Goal: Task Accomplishment & Management: Manage account settings

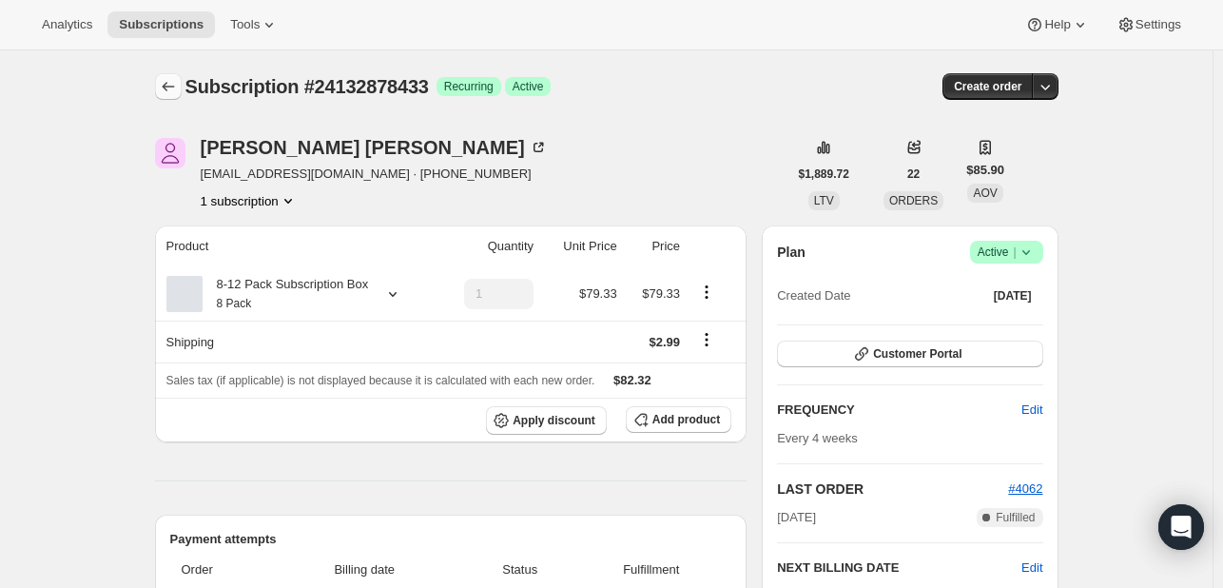
click at [182, 85] on button "Subscriptions" at bounding box center [168, 86] width 27 height 27
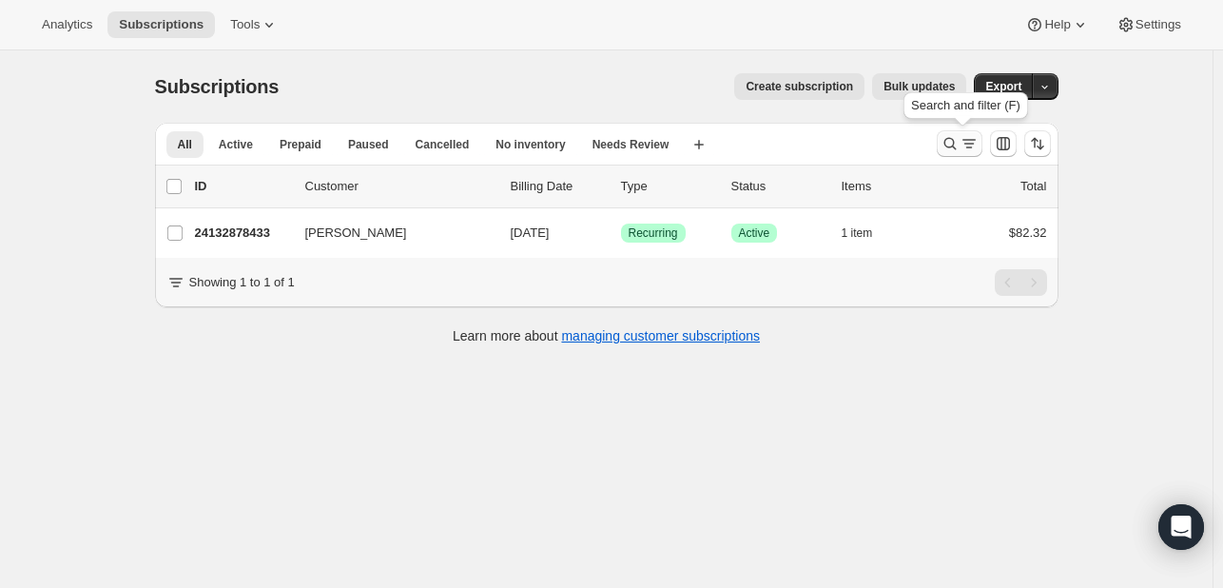
click at [951, 141] on icon "Search and filter results" at bounding box center [950, 143] width 19 height 19
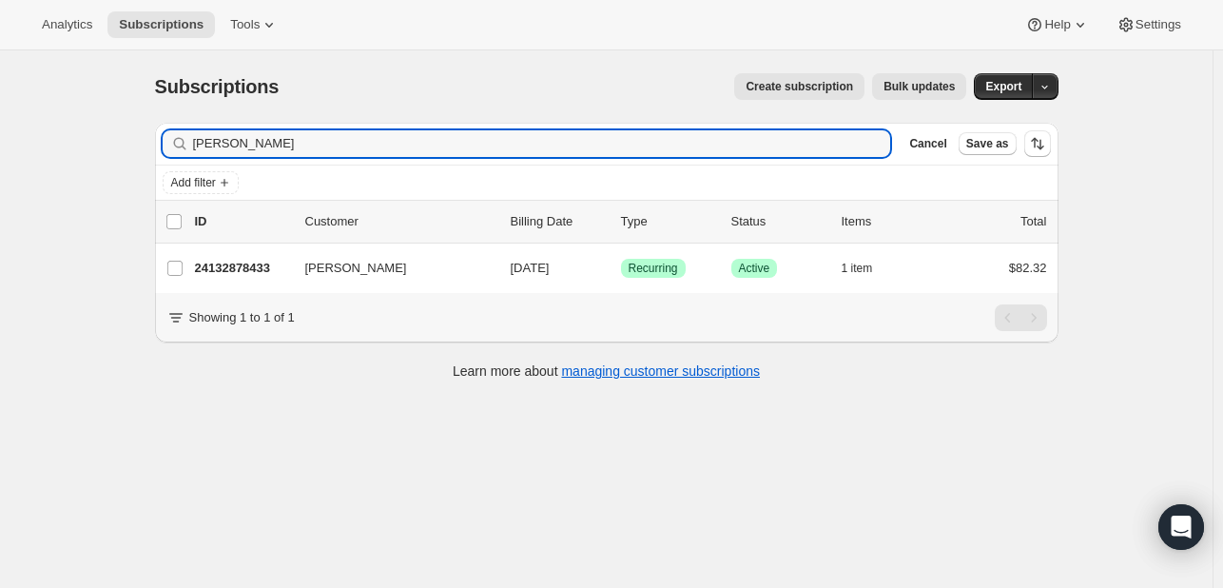
drag, startPoint x: 284, startPoint y: 133, endPoint x: 104, endPoint y: 132, distance: 180.7
click at [105, 132] on div "Subscriptions. This page is ready Subscriptions Create subscription Bulk update…" at bounding box center [606, 344] width 1213 height 588
click at [98, 132] on div "Subscriptions. This page is ready Subscriptions Create subscription Bulk update…" at bounding box center [606, 344] width 1213 height 588
drag, startPoint x: 230, startPoint y: 144, endPoint x: 183, endPoint y: 127, distance: 50.2
click at [183, 127] on div "Filter subscribers kelly Clear Cancel Save as" at bounding box center [607, 144] width 904 height 42
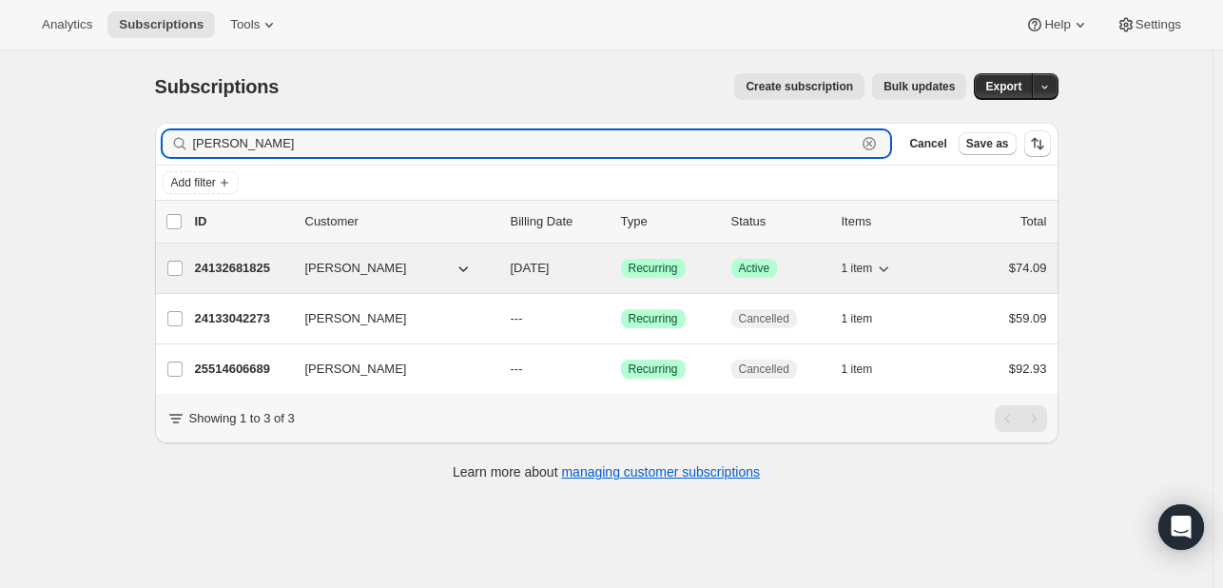
type input "lind"
click at [337, 268] on span "[PERSON_NAME]" at bounding box center [356, 268] width 102 height 19
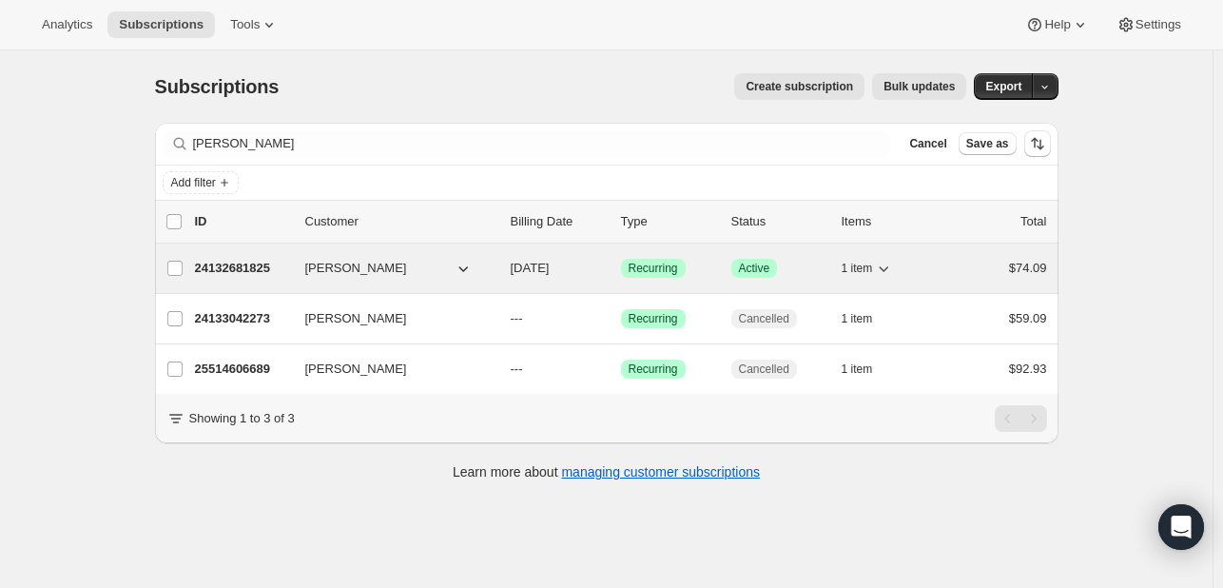
click at [229, 278] on div "24132681825 Lindsay McDuffie 10/10/2025 Success Recurring Success Active 1 item…" at bounding box center [621, 268] width 852 height 27
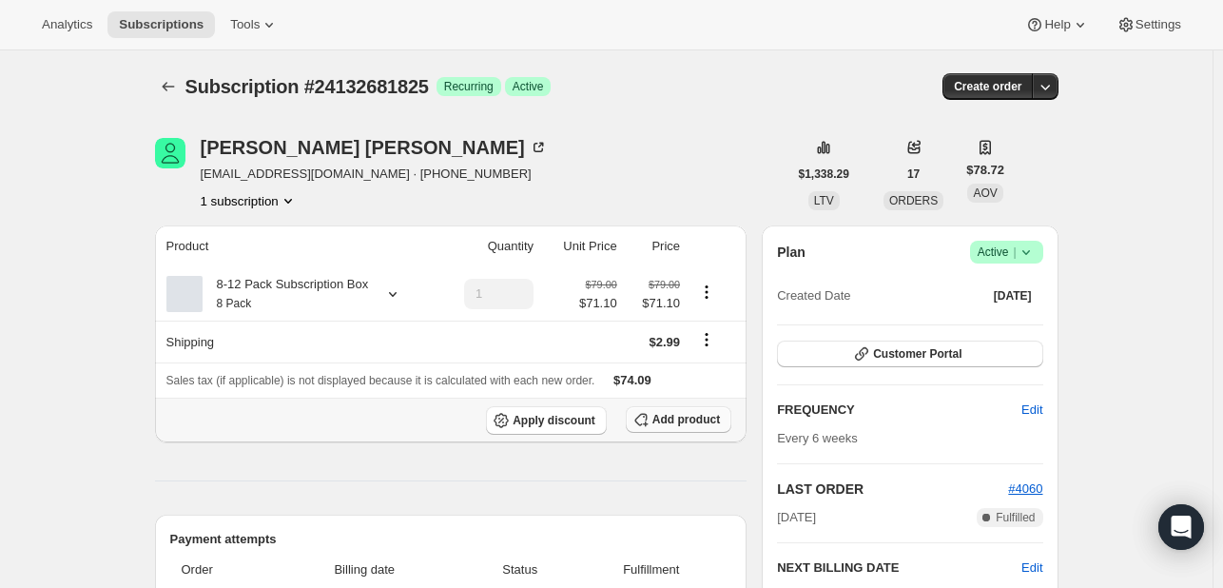
click at [681, 420] on span "Add product" at bounding box center [687, 419] width 68 height 15
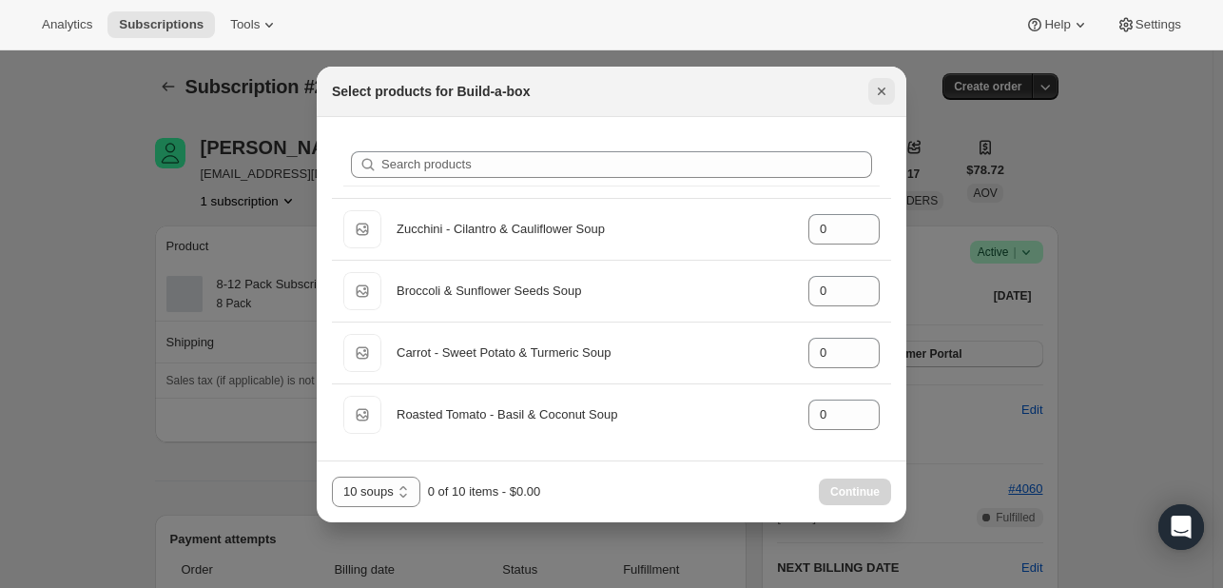
click at [885, 88] on icon "Close" at bounding box center [882, 92] width 8 height 8
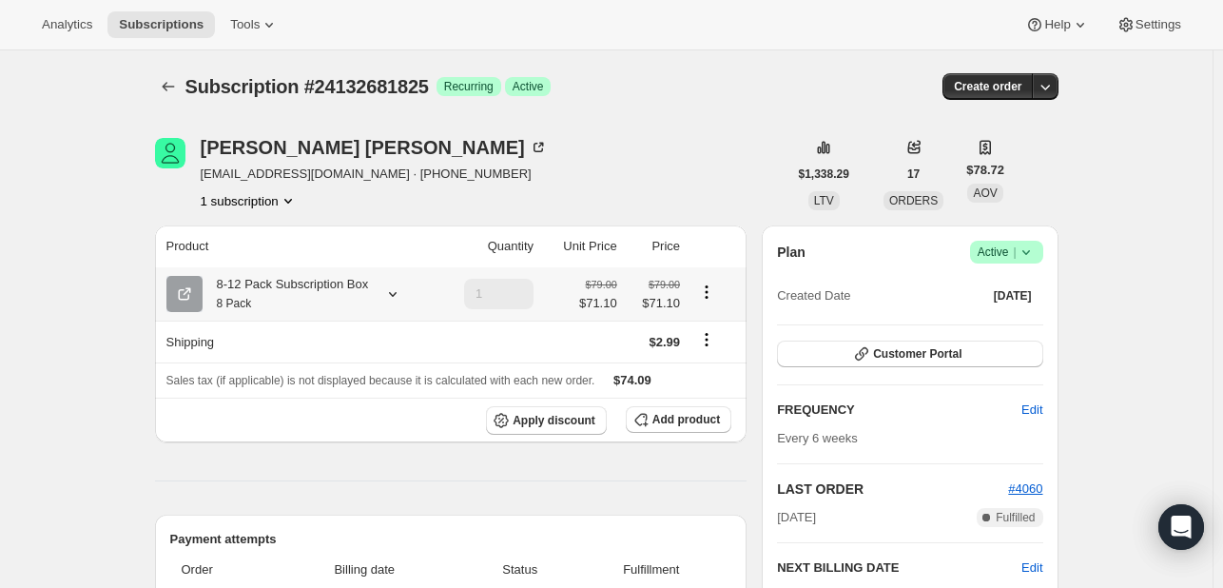
click at [377, 291] on div at bounding box center [389, 293] width 27 height 19
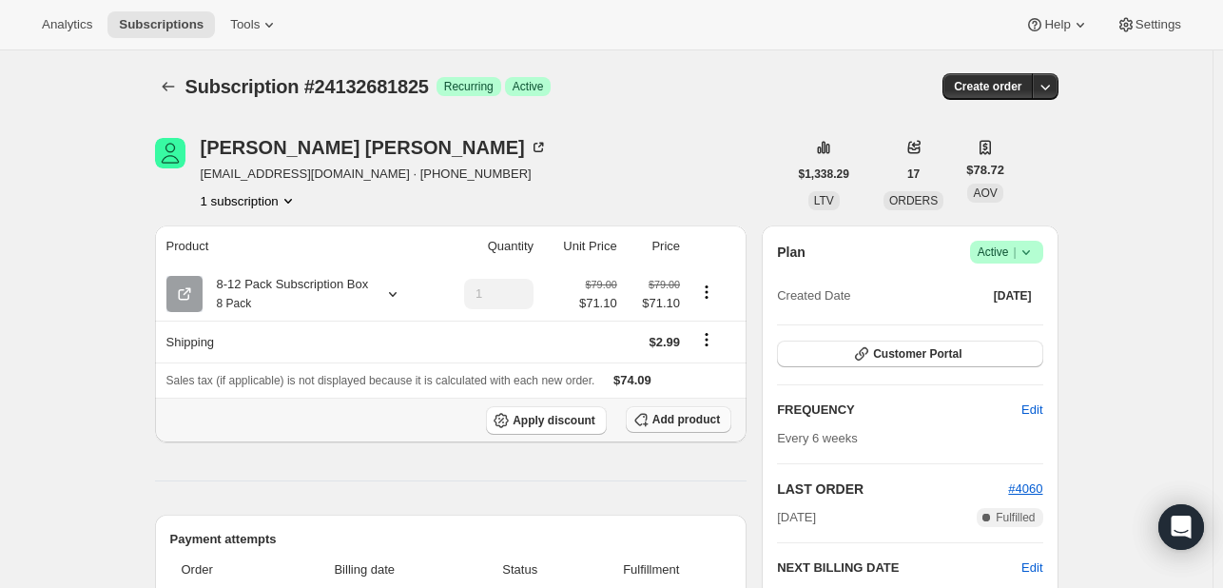
click at [665, 422] on span "Add product" at bounding box center [687, 419] width 68 height 15
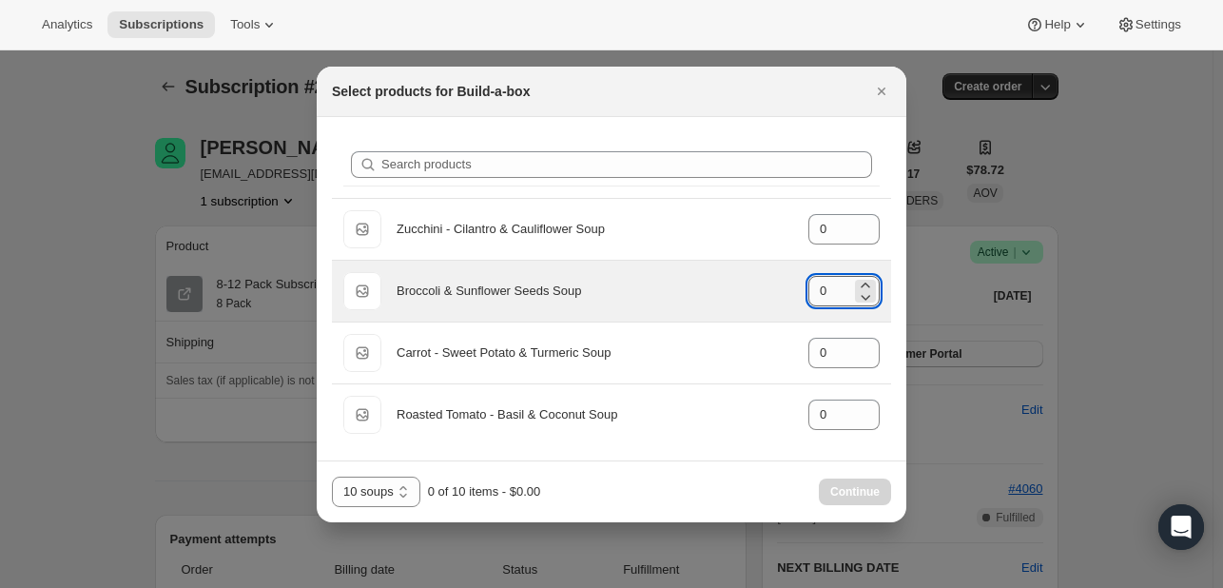
click at [840, 293] on input "0" at bounding box center [830, 291] width 43 height 30
click at [860, 285] on icon ":rj6:" at bounding box center [865, 285] width 19 height 19
type input "1"
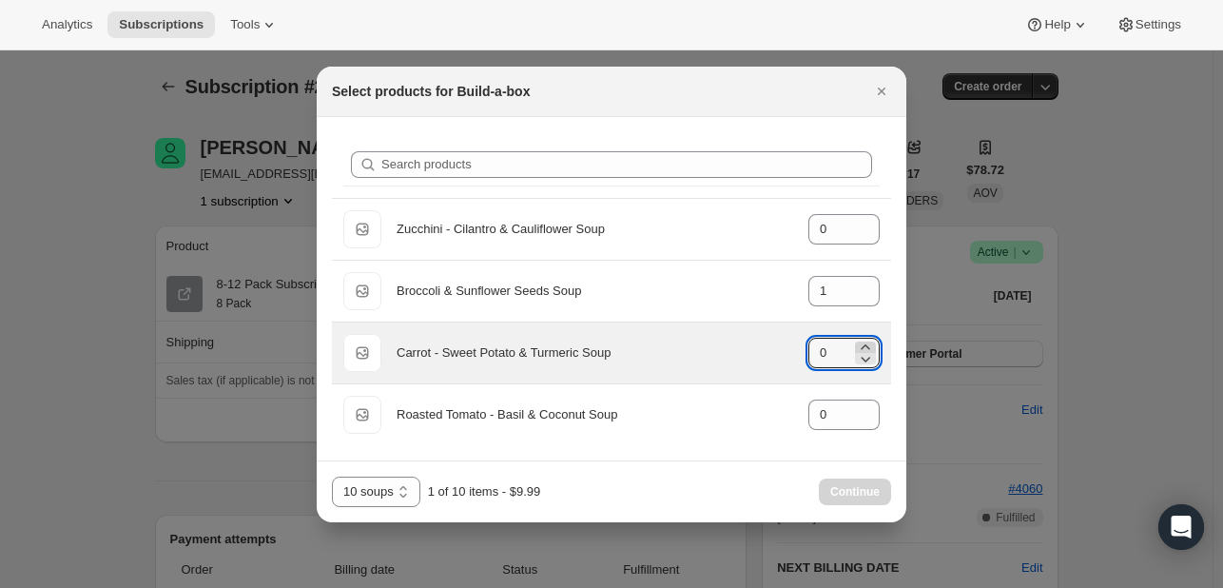
click at [869, 344] on icon ":rj6:" at bounding box center [865, 347] width 19 height 19
click at [869, 345] on icon ":rj6:" at bounding box center [865, 347] width 19 height 19
type input "4"
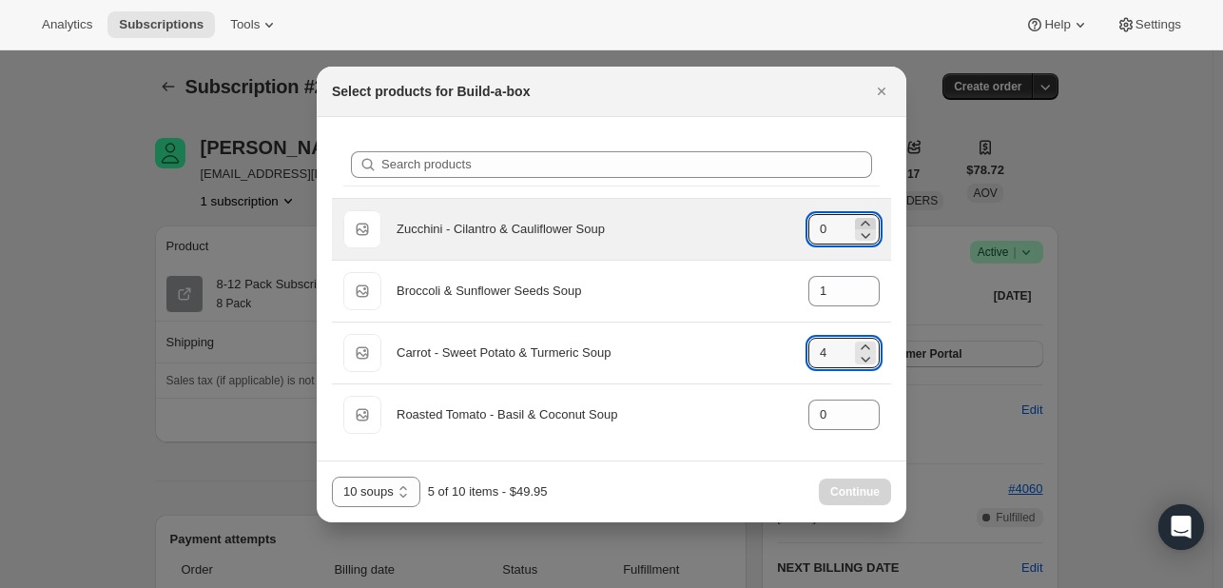
click at [871, 223] on icon ":rj6:" at bounding box center [865, 223] width 19 height 19
click at [871, 224] on icon ":rj6:" at bounding box center [865, 223] width 19 height 19
click at [867, 236] on icon ":rj6:" at bounding box center [865, 234] width 19 height 19
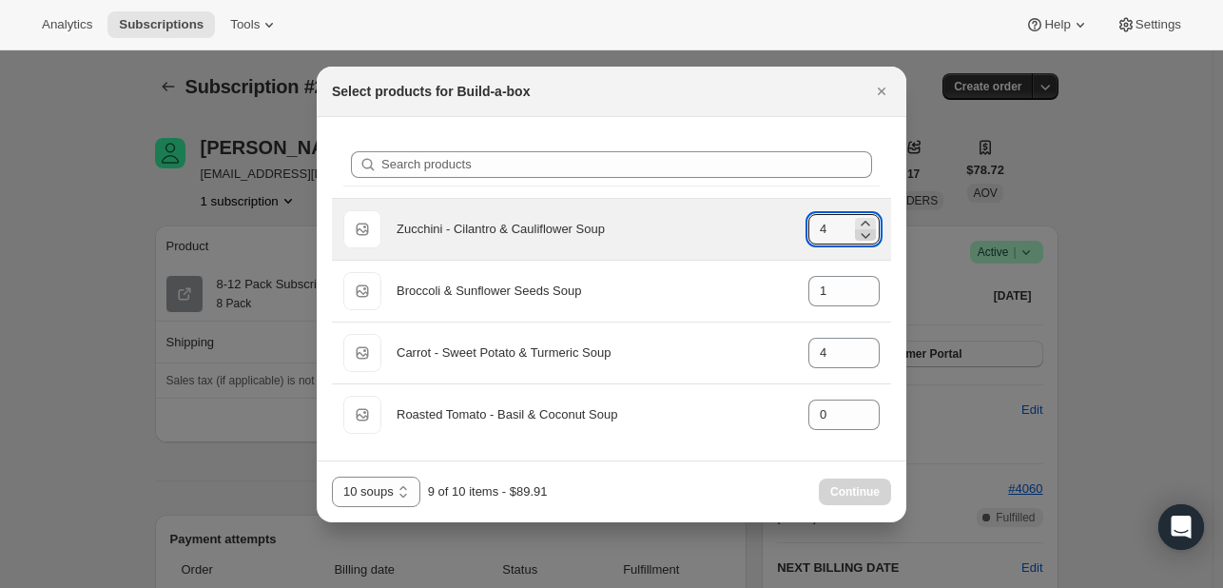
type input "3"
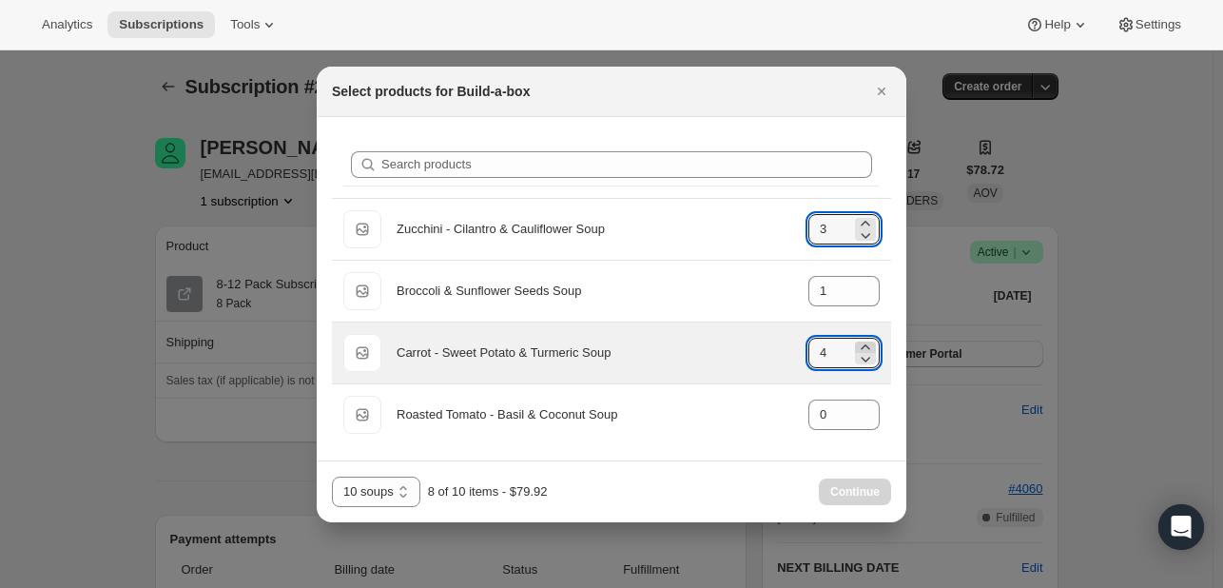
click at [867, 347] on icon ":rj6:" at bounding box center [865, 346] width 9 height 5
type input "6"
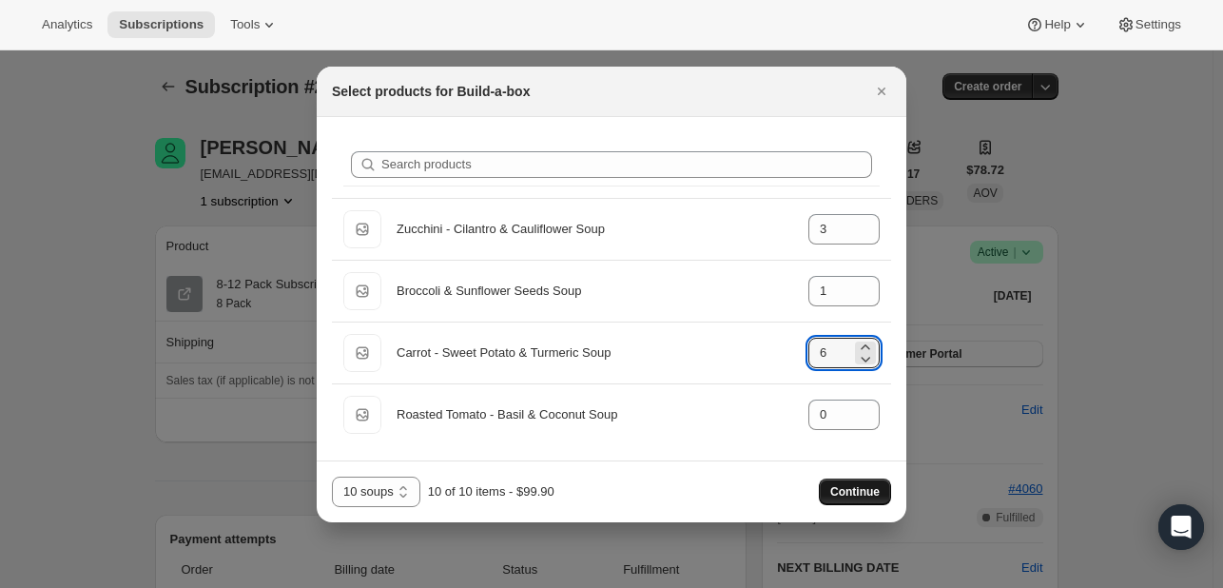
click at [833, 490] on span "Continue" at bounding box center [854, 491] width 49 height 15
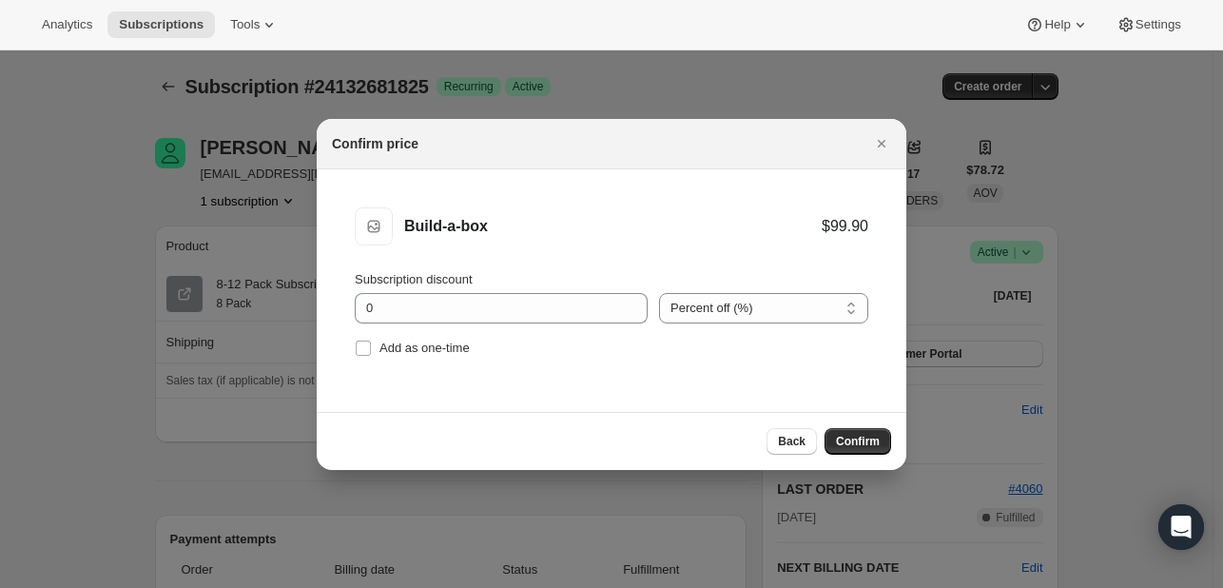
drag, startPoint x: 753, startPoint y: 309, endPoint x: 798, endPoint y: 322, distance: 46.6
click at [753, 309] on select "Percent off (%) Amount off ($)" at bounding box center [763, 308] width 209 height 30
click at [753, 310] on select "Percent off (%) Amount off ($)" at bounding box center [763, 308] width 209 height 30
click at [836, 308] on select "Percent off (%) Amount off ($)" at bounding box center [763, 308] width 209 height 30
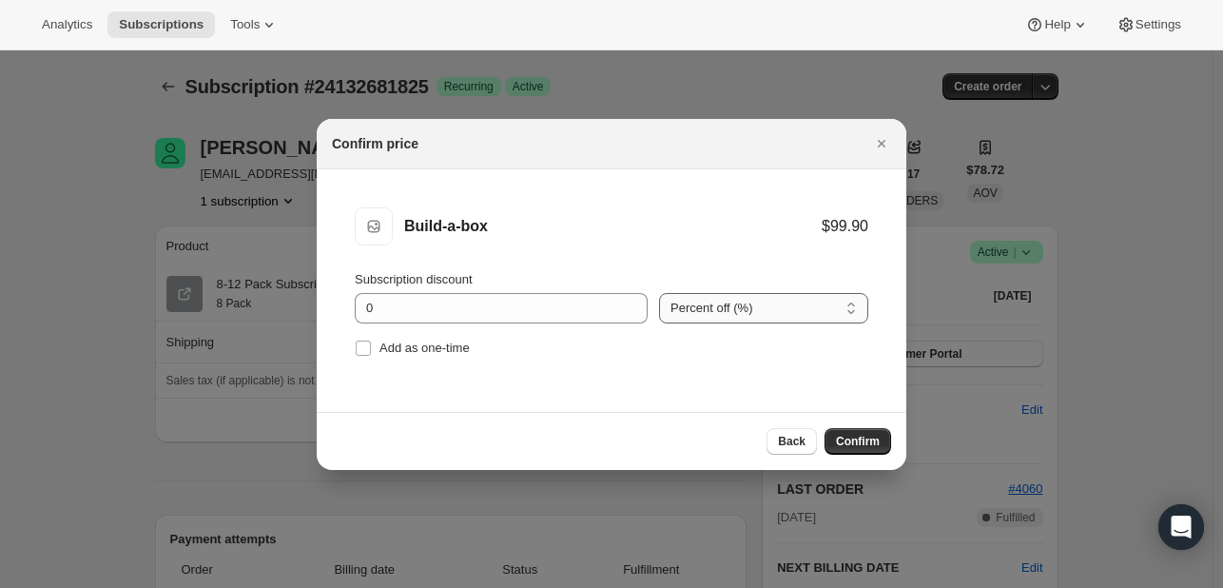
click at [835, 307] on select "Percent off (%) Amount off ($)" at bounding box center [763, 308] width 209 height 30
click at [829, 311] on select "Percent off (%) Amount off ($)" at bounding box center [763, 308] width 209 height 30
click at [829, 309] on select "Percent off (%) Amount off ($)" at bounding box center [763, 308] width 209 height 30
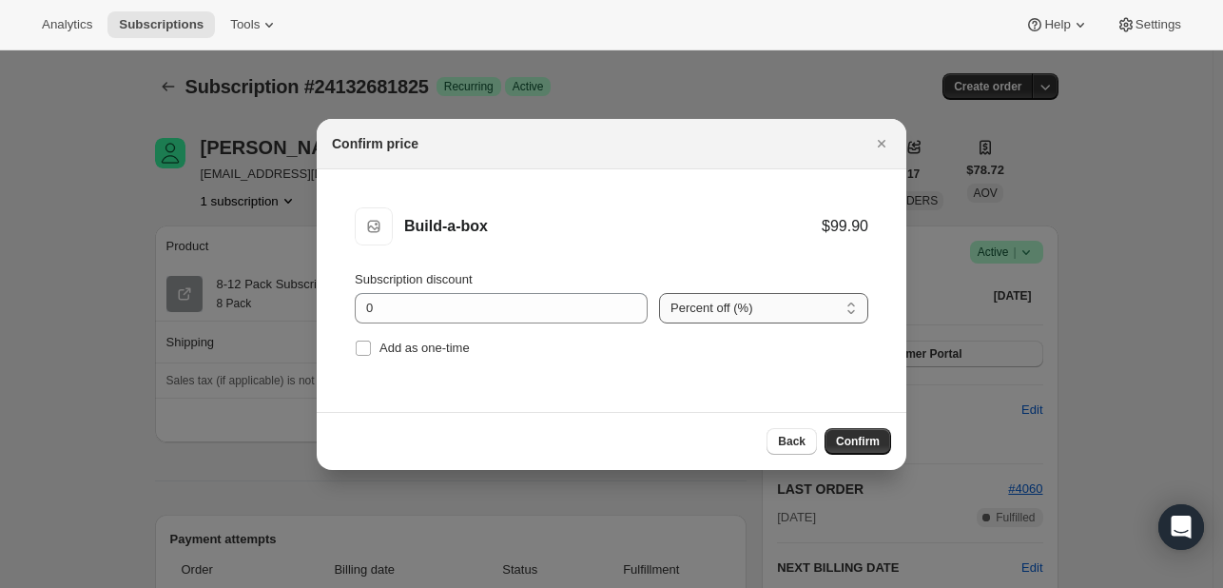
click at [659, 293] on select "Percent off (%) Amount off ($)" at bounding box center [763, 308] width 209 height 30
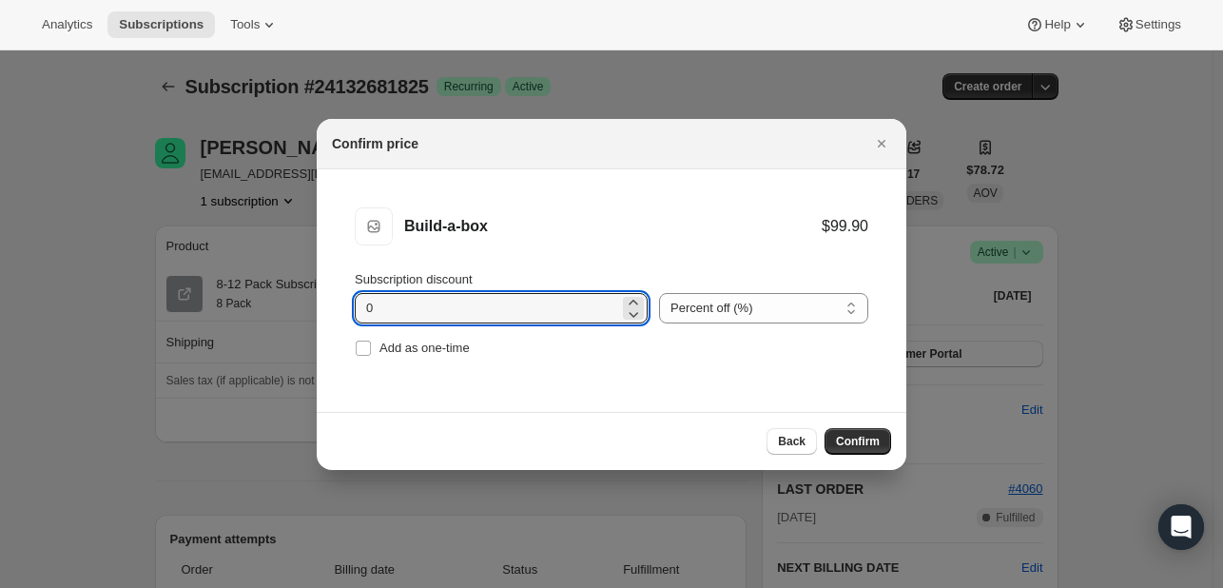
drag, startPoint x: 522, startPoint y: 320, endPoint x: 346, endPoint y: 353, distance: 179.1
click at [346, 353] on li "Build-a-box Build-a-box $99.90 Subscription discount 0 Percent off (%) Amount o…" at bounding box center [612, 284] width 590 height 230
type input "1"
type input "9"
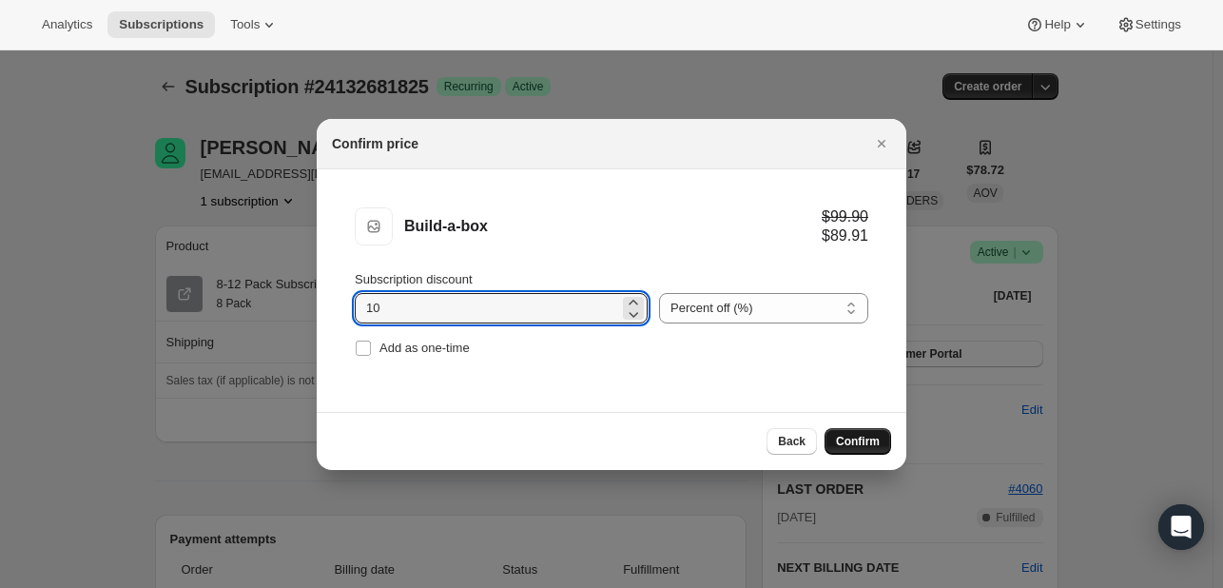
type input "10"
click at [844, 443] on span "Confirm" at bounding box center [858, 441] width 44 height 15
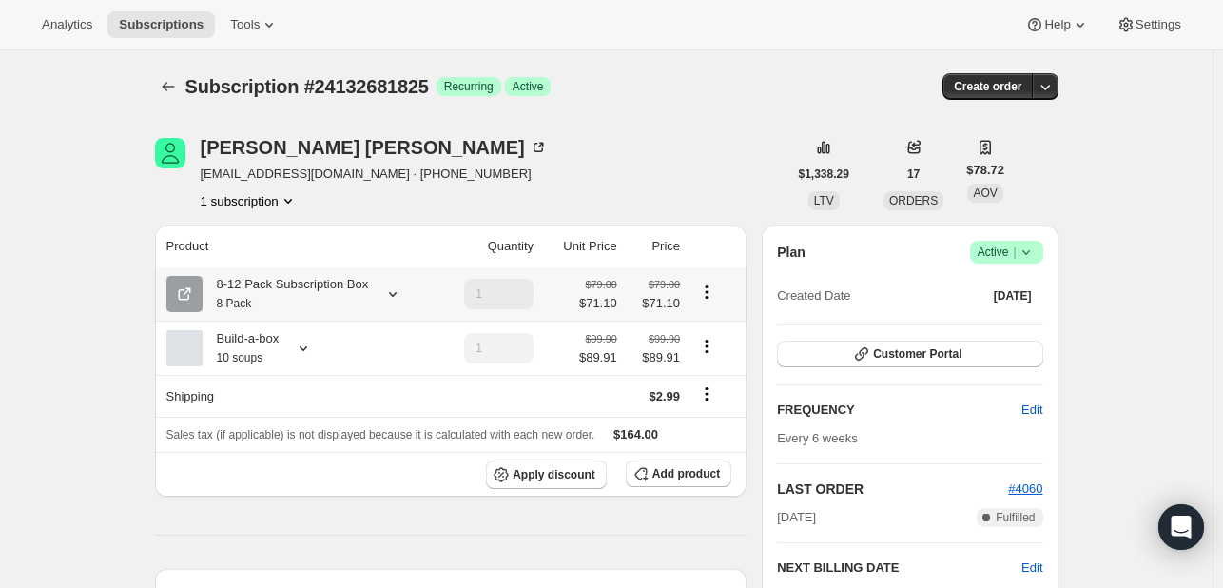
click at [706, 289] on icon "Product actions" at bounding box center [706, 292] width 19 height 19
click at [386, 292] on icon at bounding box center [392, 293] width 19 height 19
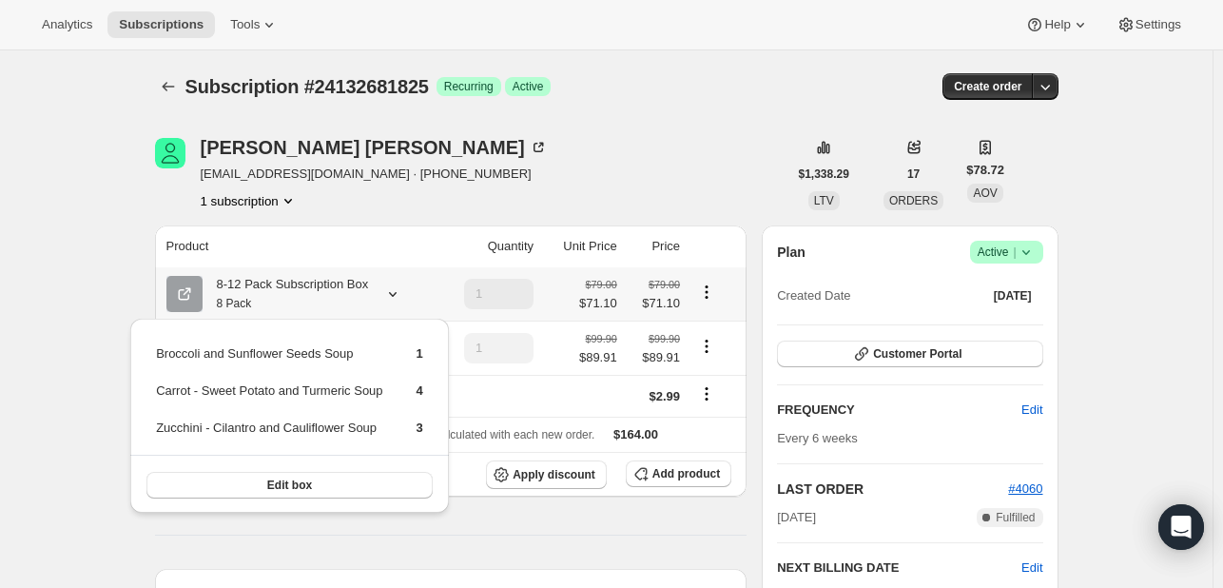
click at [710, 290] on icon "Product actions" at bounding box center [706, 292] width 19 height 19
click at [722, 334] on span "Edit box" at bounding box center [711, 329] width 45 height 14
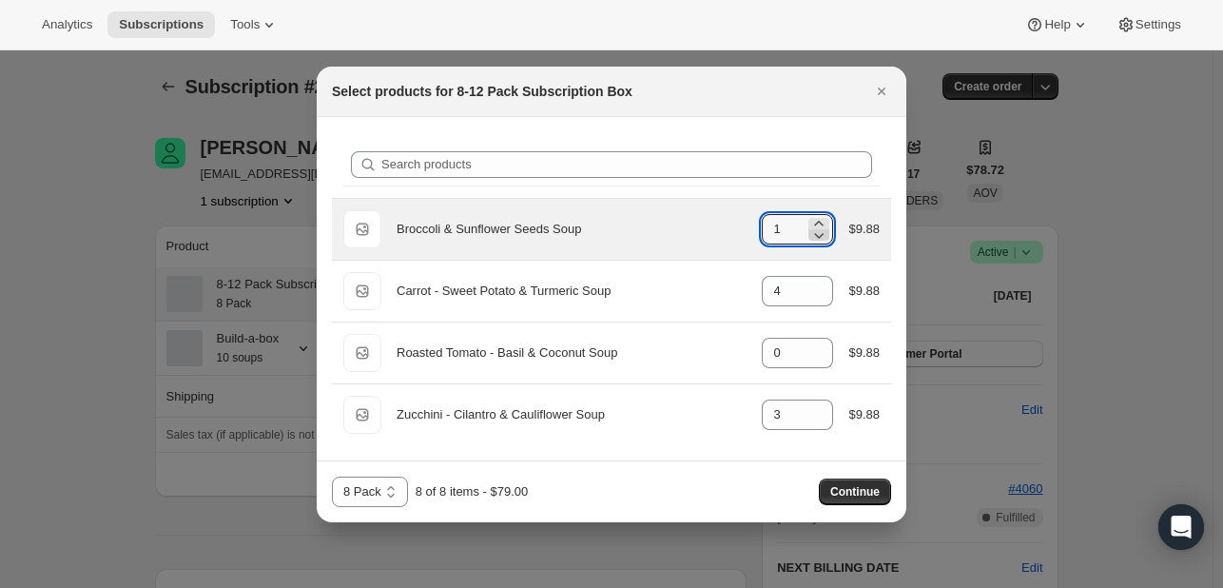
click at [822, 237] on icon ":roh:" at bounding box center [818, 234] width 19 height 19
type input "0"
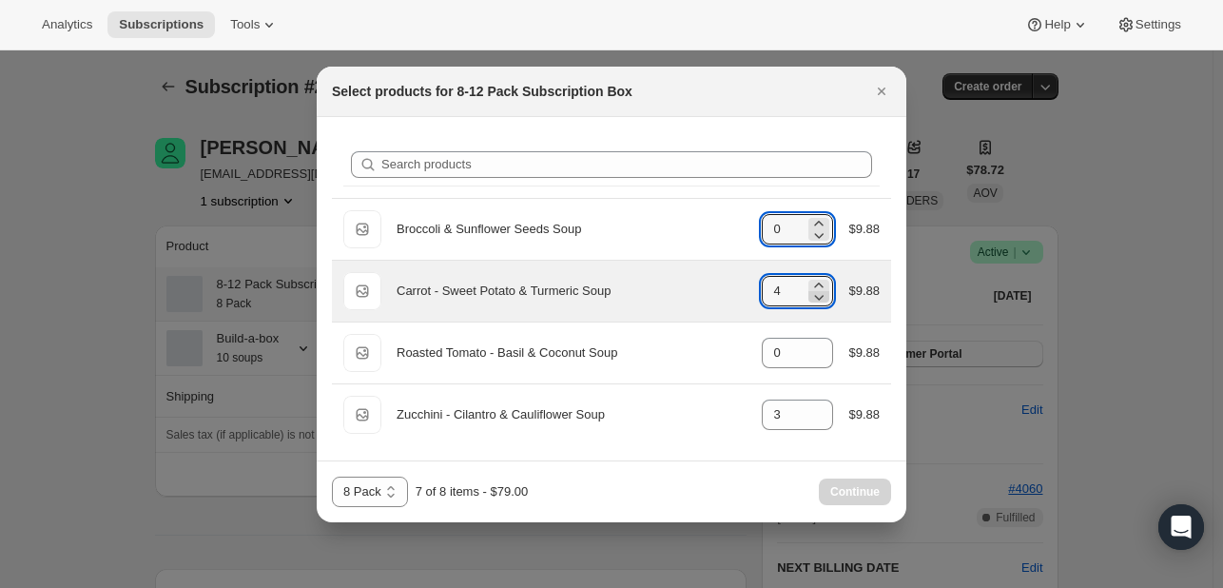
click at [817, 299] on icon ":roh:" at bounding box center [818, 296] width 19 height 19
type input "0"
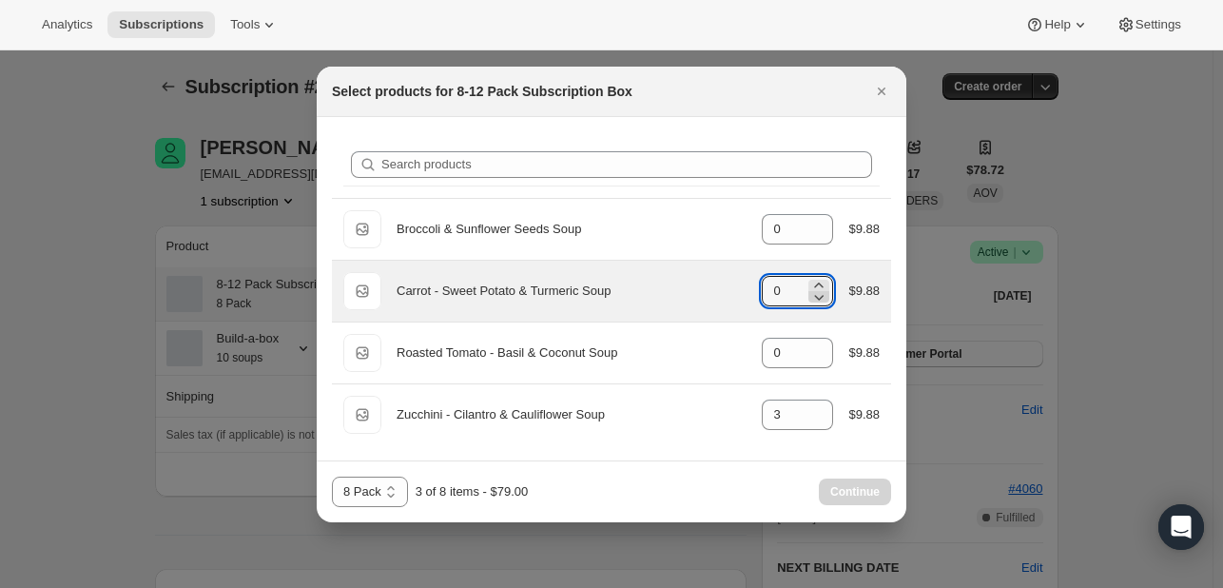
click at [817, 299] on icon ":roh:" at bounding box center [818, 296] width 19 height 19
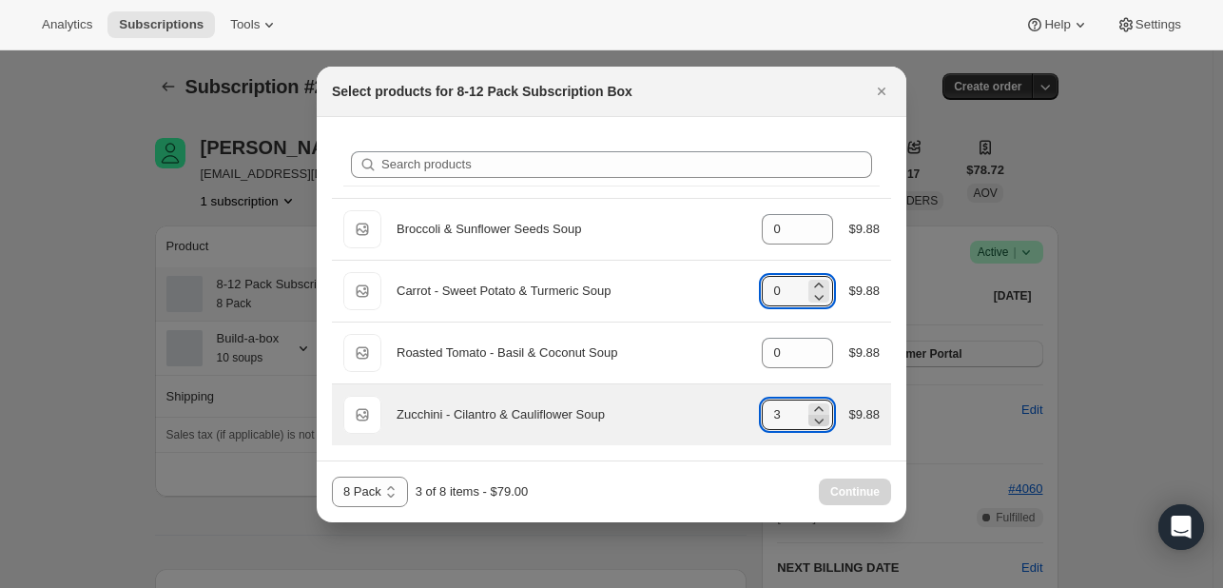
click at [826, 415] on icon ":roh:" at bounding box center [818, 420] width 19 height 19
type input "0"
click at [826, 415] on icon ":roh:" at bounding box center [818, 420] width 19 height 19
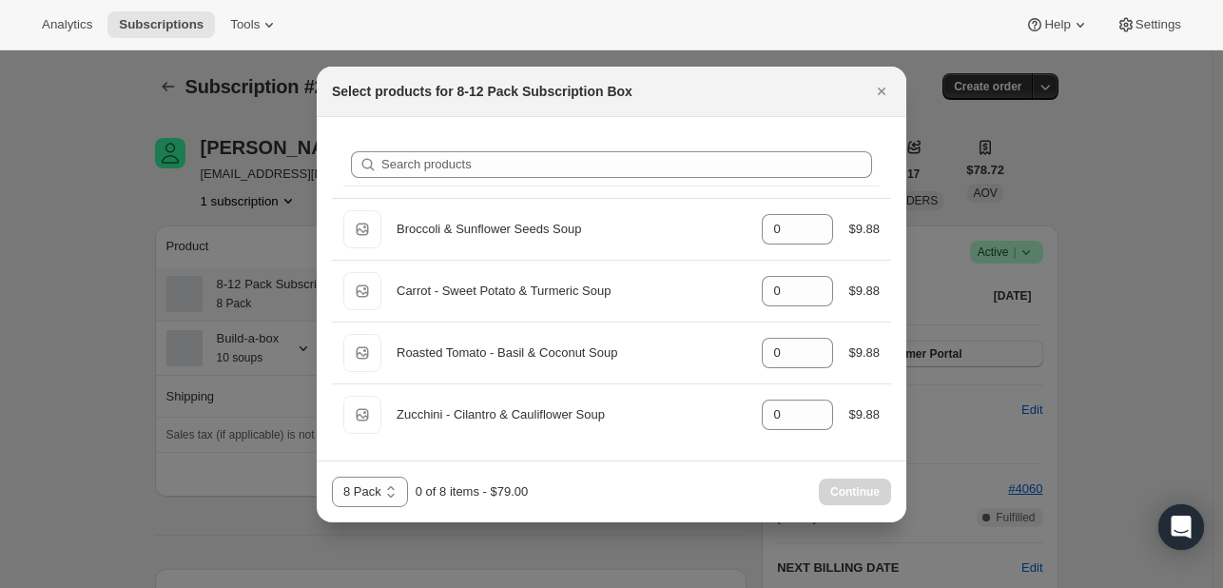
click at [609, 486] on div "8 Pack 12 Pack 8 Pack 0 of 8 items - $79.00 Continue" at bounding box center [611, 492] width 559 height 30
click at [373, 484] on select "8 Pack 12 Pack" at bounding box center [370, 492] width 76 height 30
click at [788, 524] on div at bounding box center [611, 294] width 1223 height 588
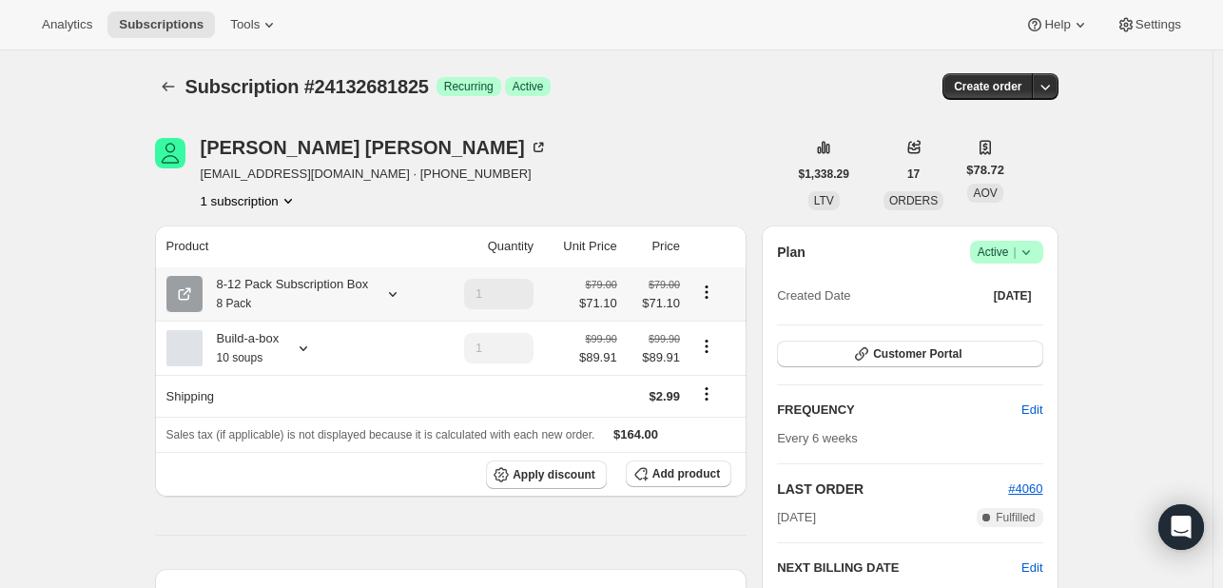
click at [711, 290] on icon "Product actions" at bounding box center [706, 292] width 19 height 19
click at [395, 298] on icon at bounding box center [392, 293] width 19 height 19
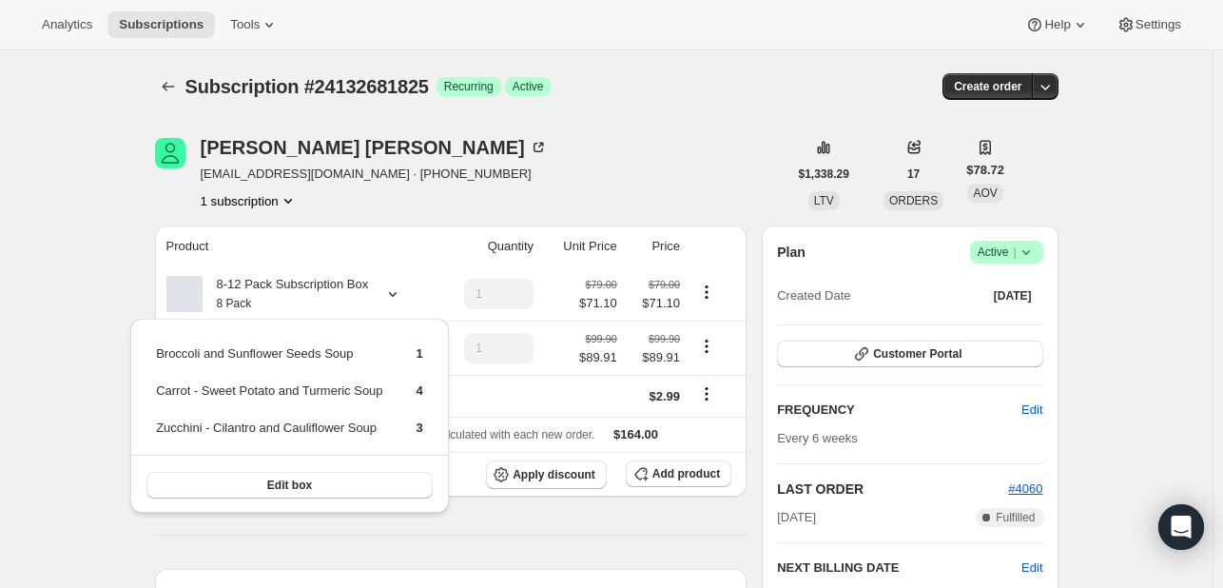
click at [434, 185] on div "Lindsay McDuffie lmcduffie205@gmail.com · +12054471986 1 subscription" at bounding box center [374, 174] width 347 height 72
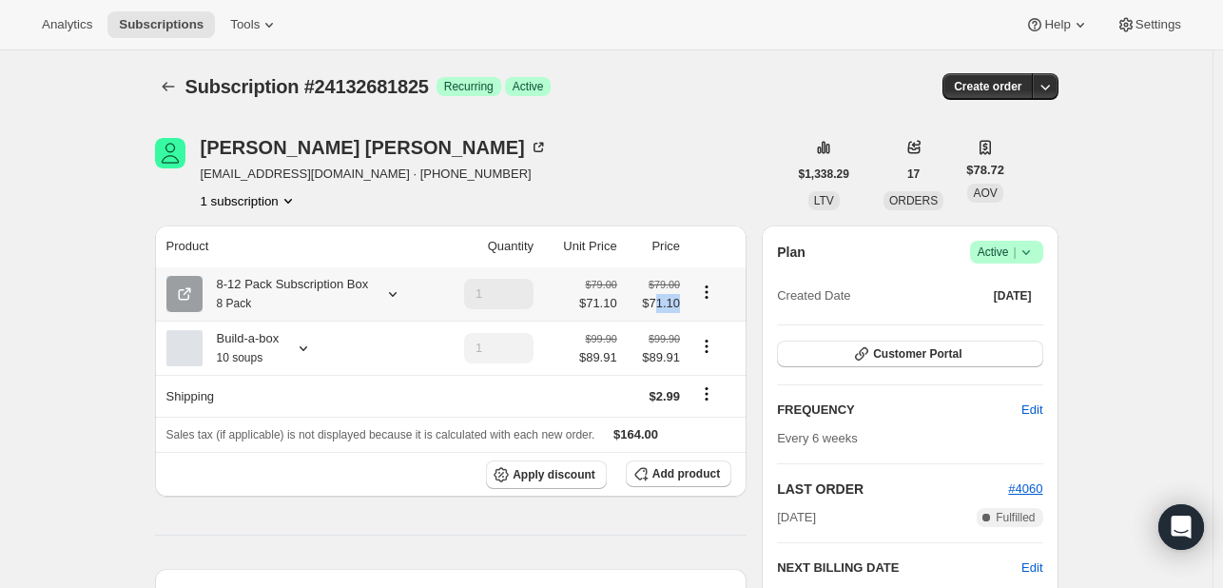
drag, startPoint x: 661, startPoint y: 302, endPoint x: 717, endPoint y: 299, distance: 56.2
click at [717, 299] on tr "8-12 Pack Subscription Box 8 Pack 1 $79.00 $71.10 $79.00 $71.10" at bounding box center [451, 293] width 593 height 53
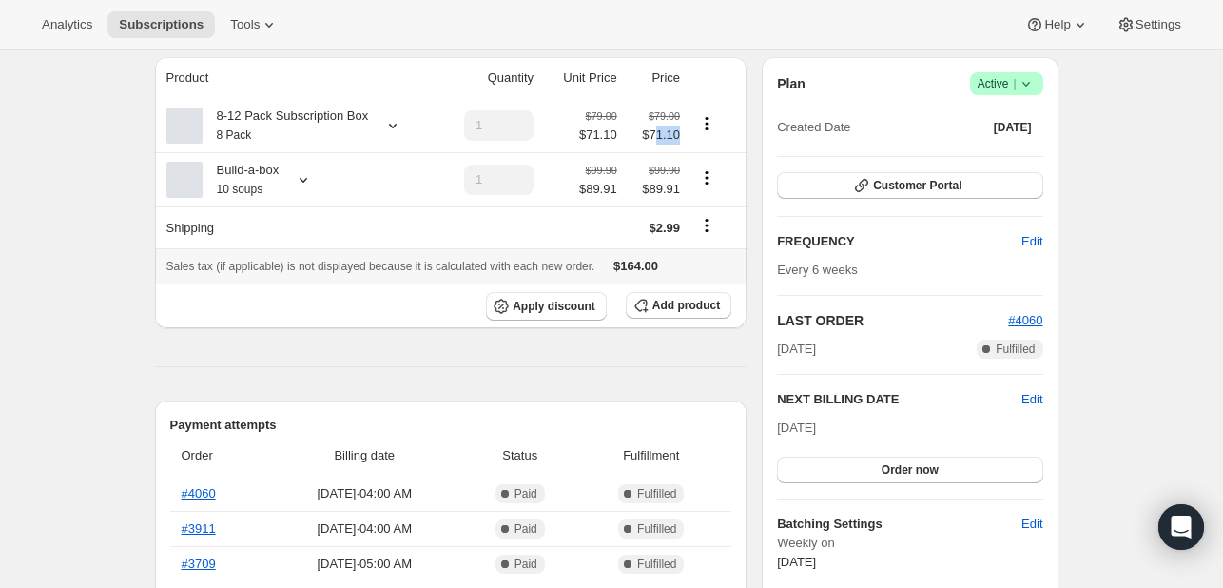
scroll to position [95, 0]
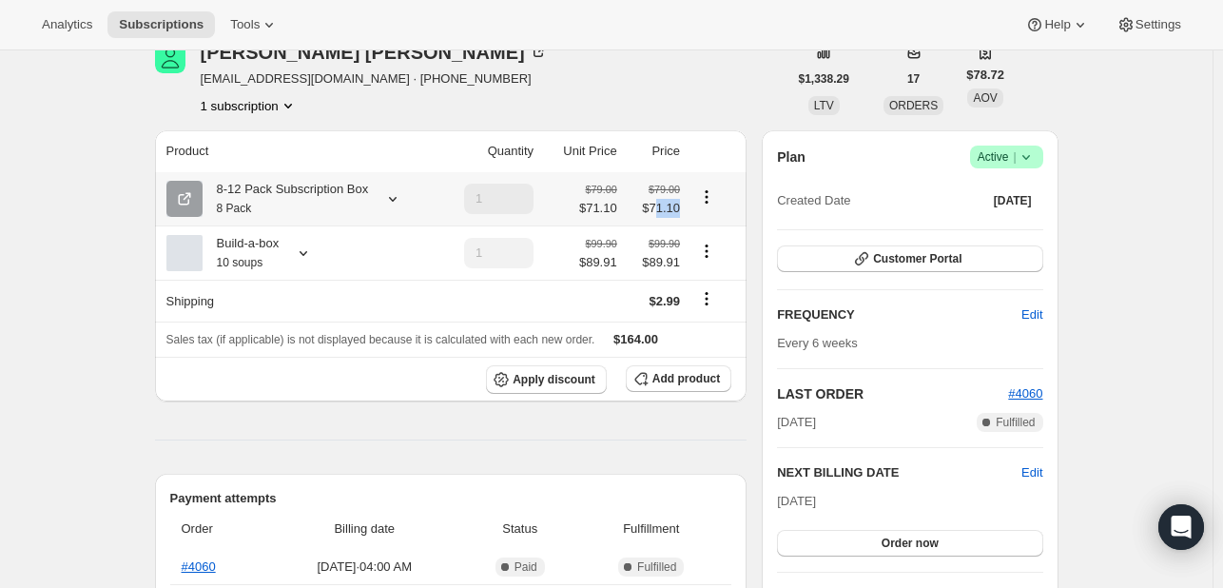
click at [709, 196] on icon "Product actions" at bounding box center [707, 196] width 3 height 3
click at [399, 198] on icon at bounding box center [392, 198] width 19 height 19
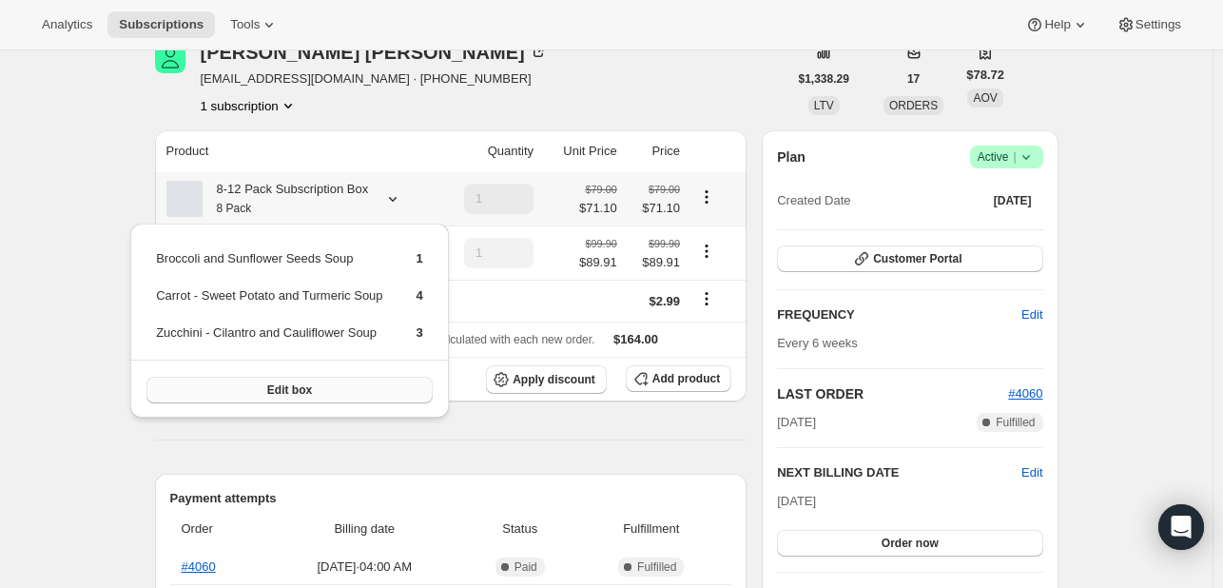
click at [408, 386] on button "Edit box" at bounding box center [289, 390] width 286 height 27
click at [408, 386] on div "Apply discount Add product" at bounding box center [451, 379] width 570 height 29
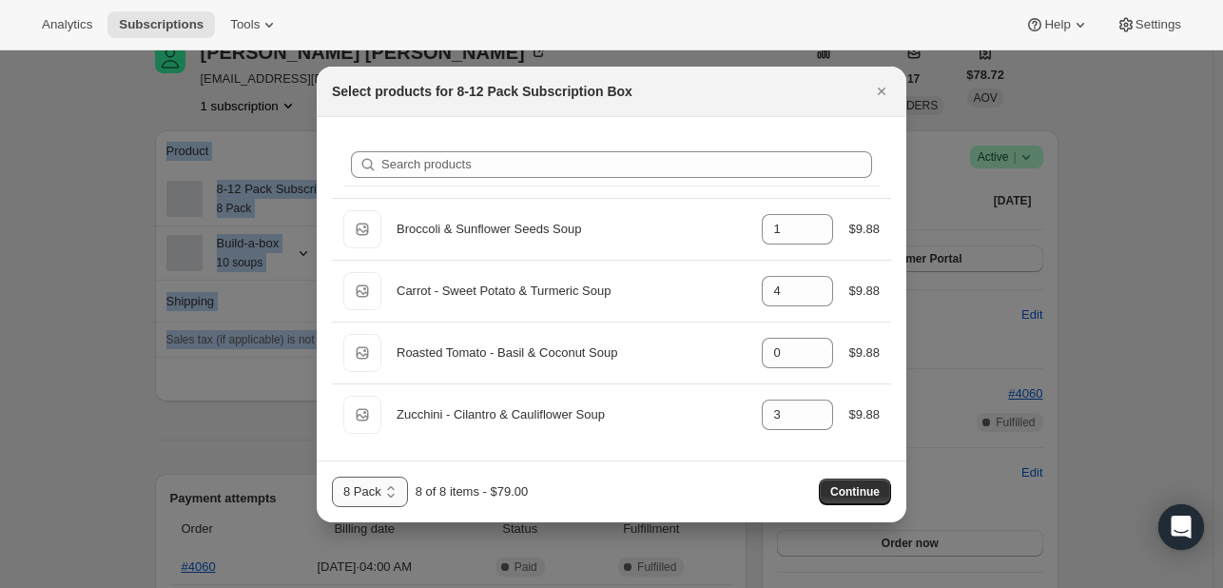
click at [380, 483] on select "8 Pack 12 Pack" at bounding box center [370, 492] width 76 height 30
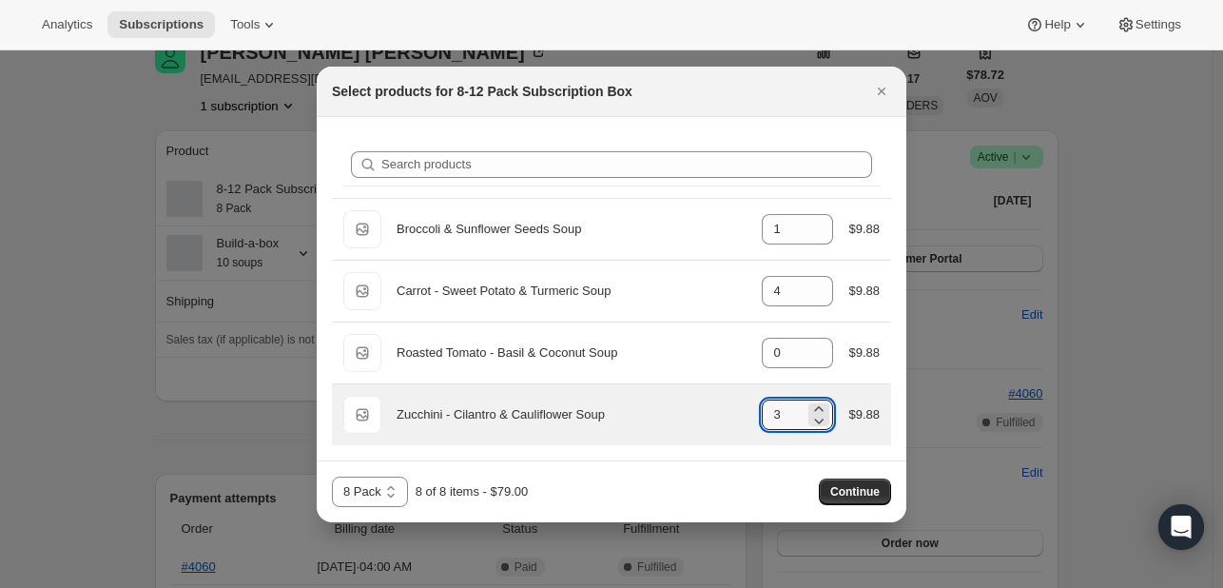
click at [807, 434] on div "Default Title Zucchini - Cilantro & Cauliflower Soup gid://shopify/ProductVaria…" at bounding box center [611, 414] width 559 height 61
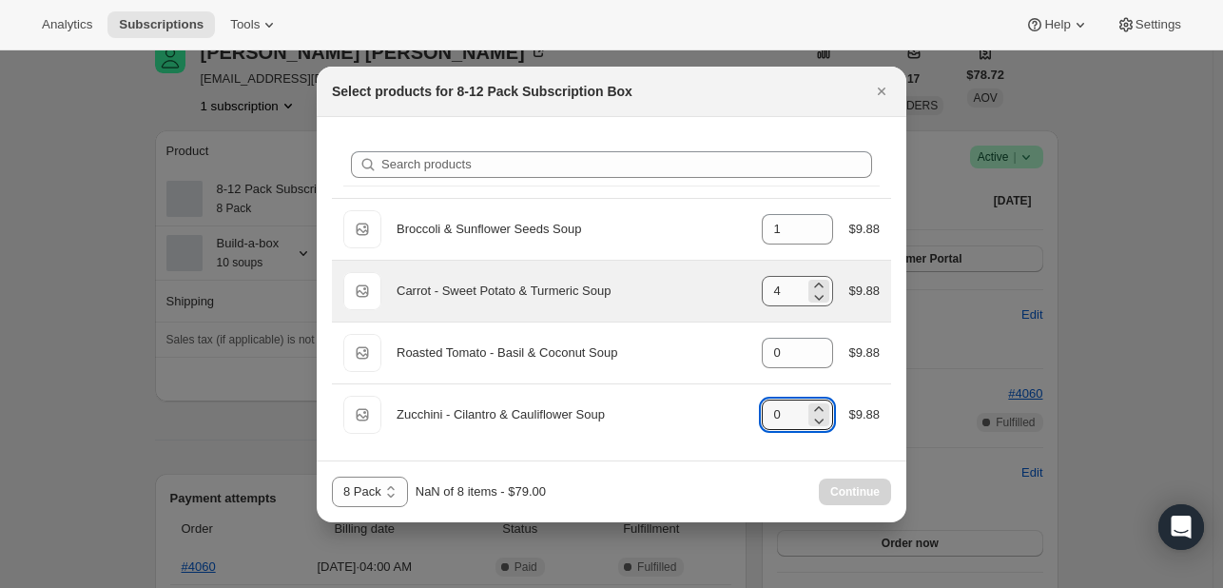
type input "0"
click at [783, 285] on input "4" at bounding box center [783, 291] width 43 height 30
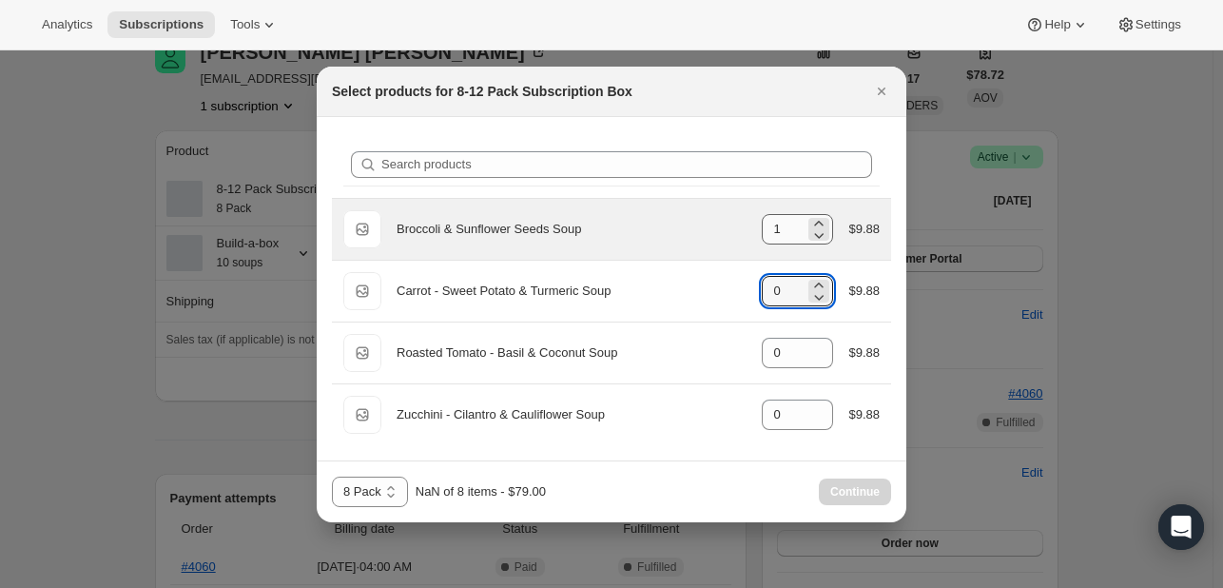
type input "0"
click at [773, 238] on input "1" at bounding box center [783, 229] width 43 height 30
click at [788, 235] on input "1" at bounding box center [783, 229] width 43 height 30
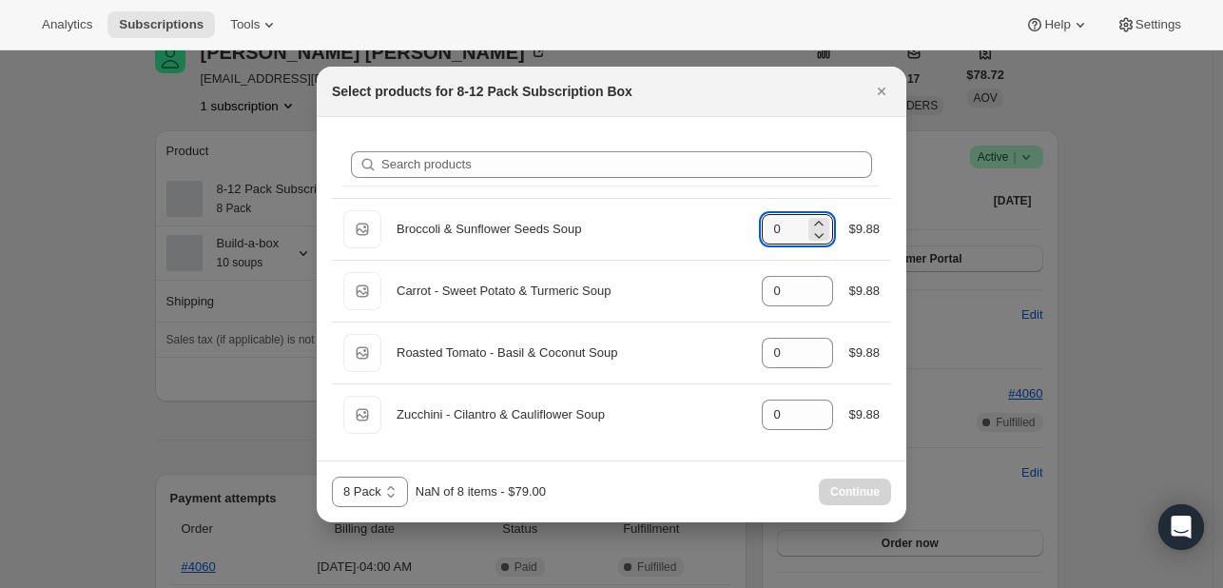
type input "0"
click at [848, 482] on div "Continue" at bounding box center [855, 491] width 72 height 27
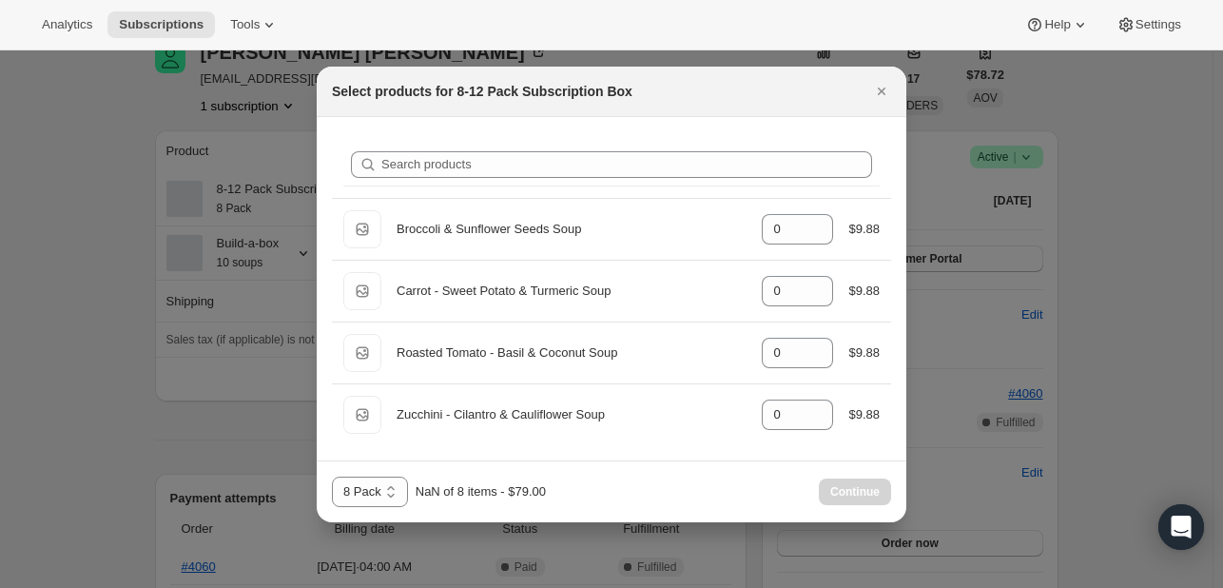
click at [846, 485] on div "Continue" at bounding box center [855, 491] width 72 height 27
click at [841, 493] on div "Continue" at bounding box center [855, 491] width 72 height 27
click at [809, 490] on div "8 Pack 12 Pack 8 Pack NaN of 8 items - $79.00 Continue" at bounding box center [611, 492] width 559 height 30
click at [808, 490] on div "8 Pack 12 Pack 8 Pack NaN of 8 items - $79.00 Continue" at bounding box center [611, 492] width 559 height 30
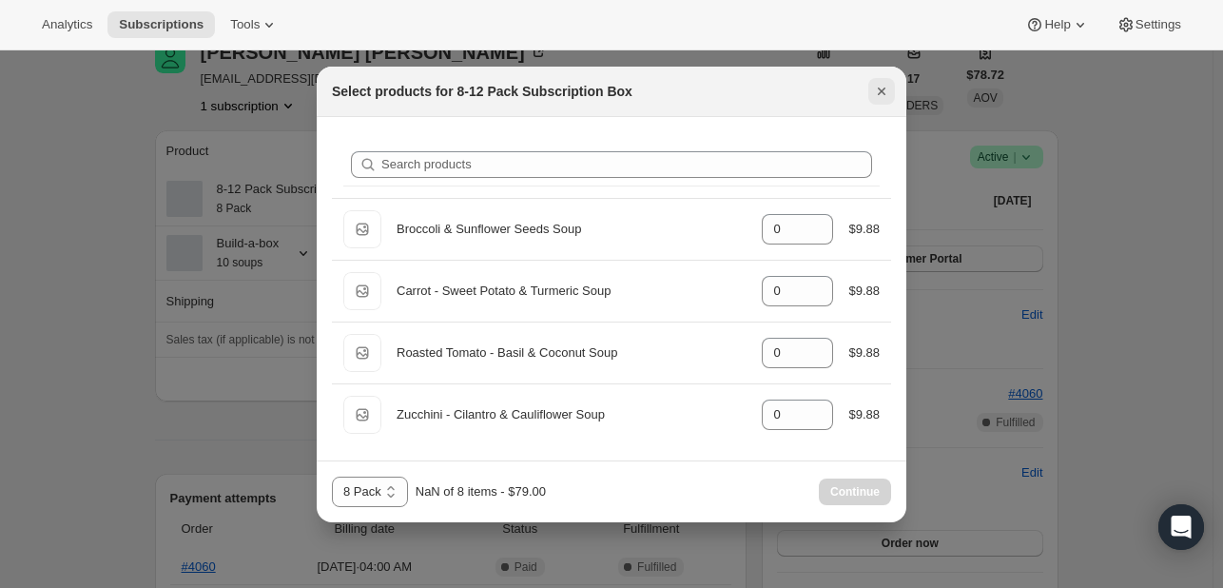
click at [890, 92] on button "Close" at bounding box center [881, 91] width 27 height 27
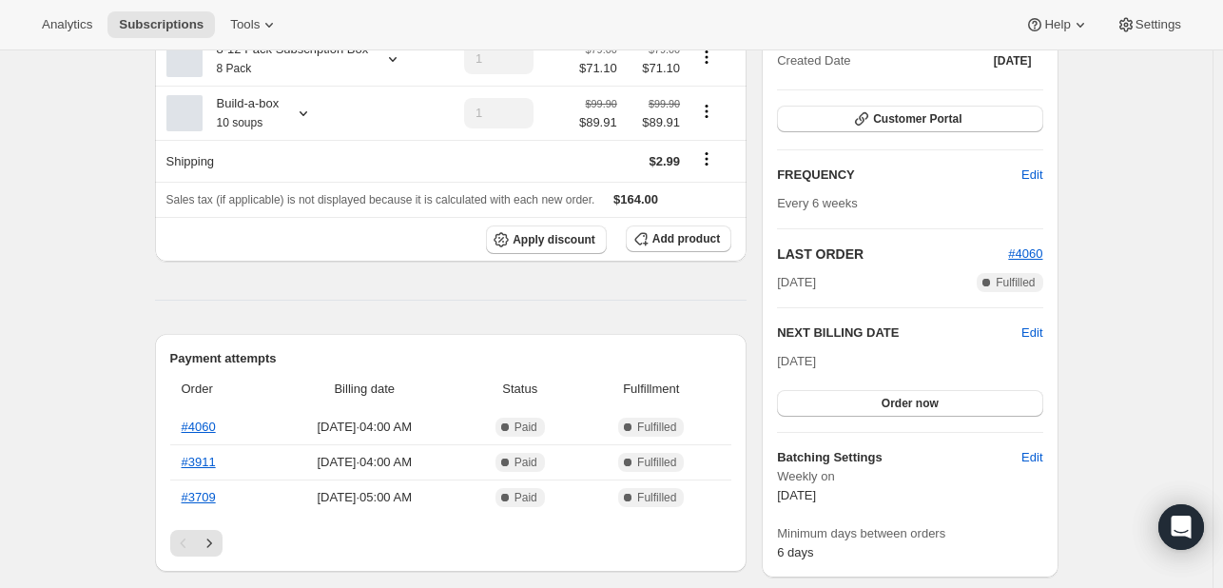
scroll to position [0, 0]
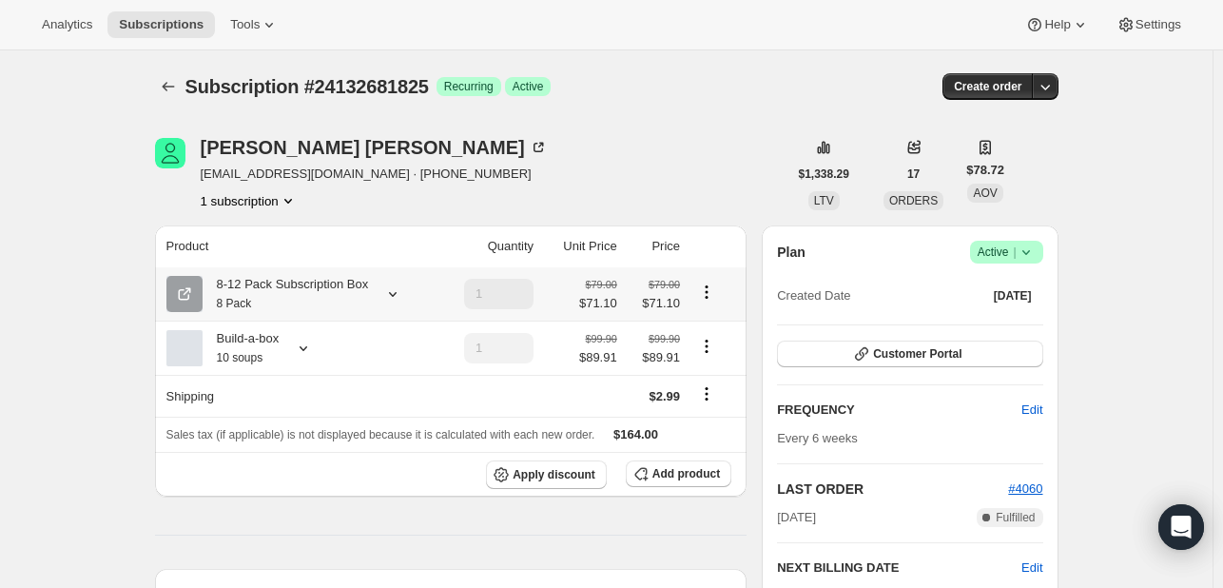
click at [709, 294] on icon "Product actions" at bounding box center [706, 292] width 19 height 19
click at [401, 298] on icon at bounding box center [392, 293] width 19 height 19
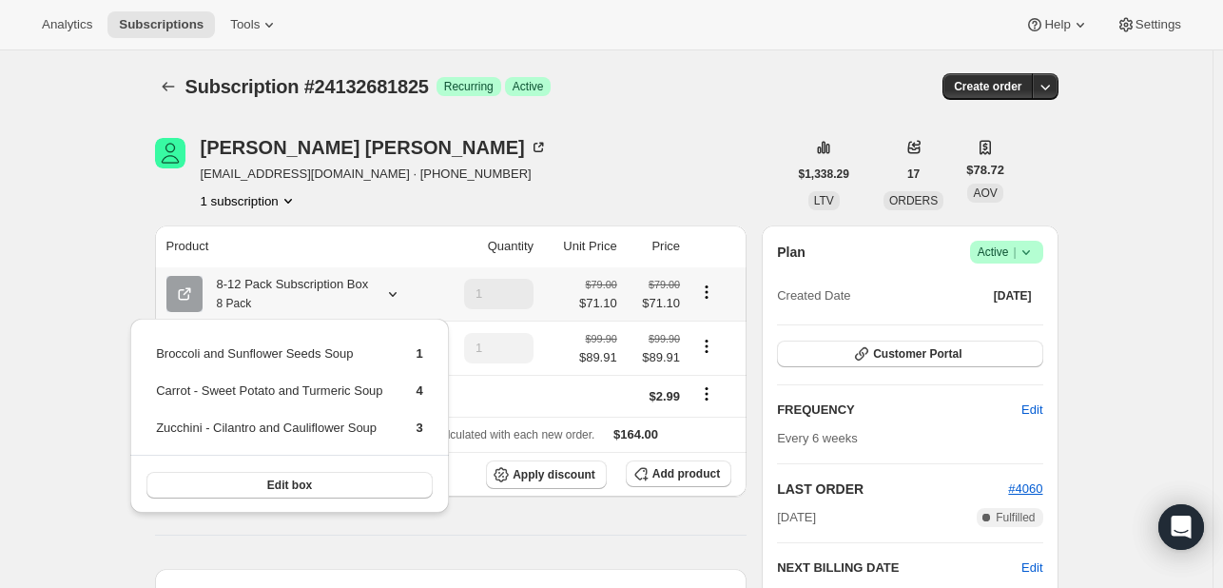
click at [706, 294] on icon "Product actions" at bounding box center [706, 292] width 19 height 19
click at [168, 248] on th "Product" at bounding box center [296, 246] width 282 height 42
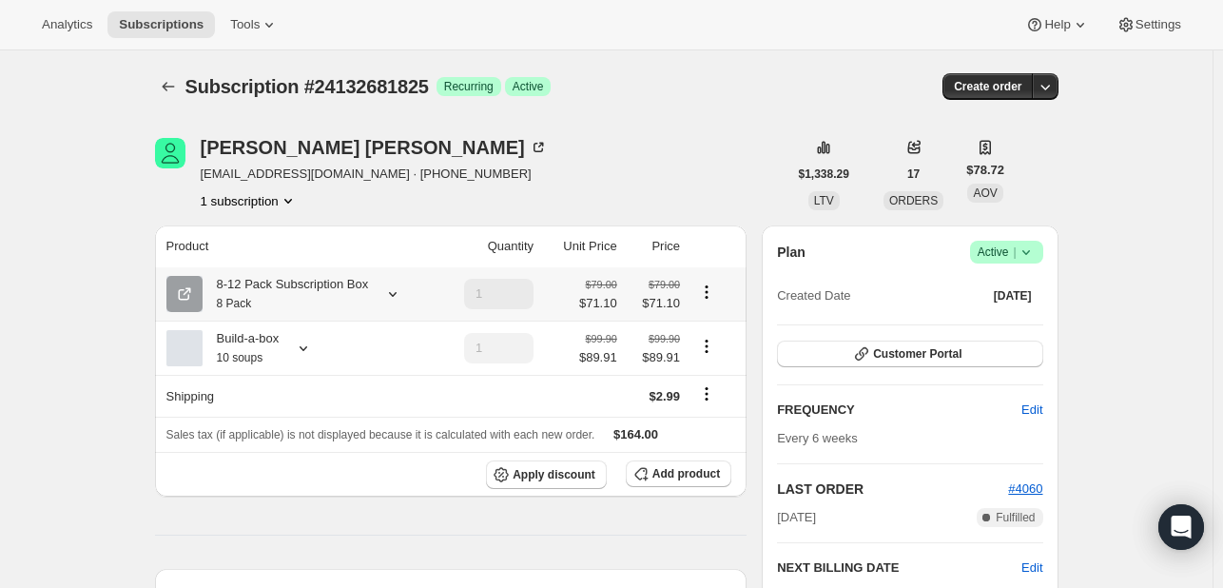
click at [706, 292] on icon "Product actions" at bounding box center [706, 292] width 19 height 19
click at [369, 286] on div "8-12 Pack Subscription Box 8 Pack" at bounding box center [298, 294] width 264 height 38
click at [388, 295] on icon at bounding box center [392, 293] width 19 height 19
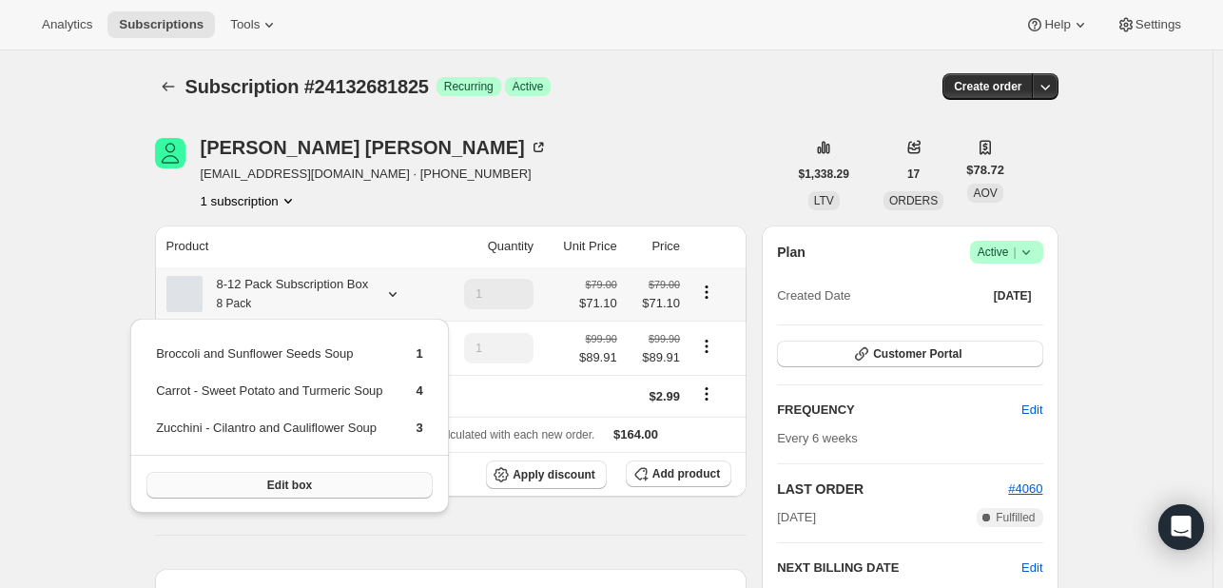
click at [365, 480] on button "Edit box" at bounding box center [289, 485] width 286 height 27
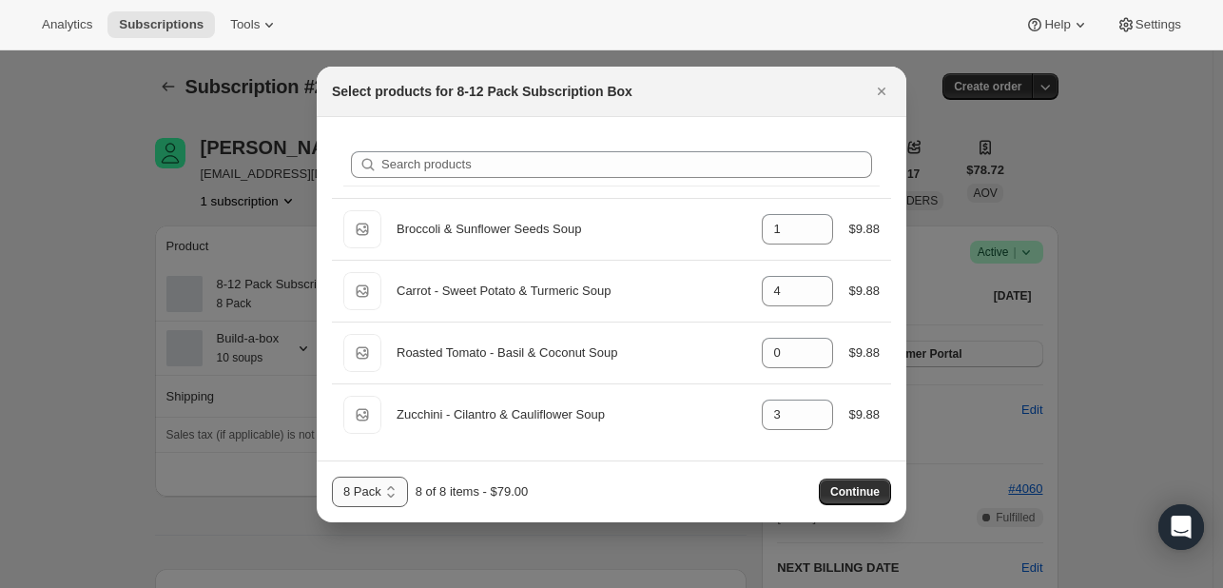
click at [391, 496] on select "8 Pack 12 Pack" at bounding box center [370, 492] width 76 height 30
click at [86, 443] on div at bounding box center [611, 294] width 1223 height 588
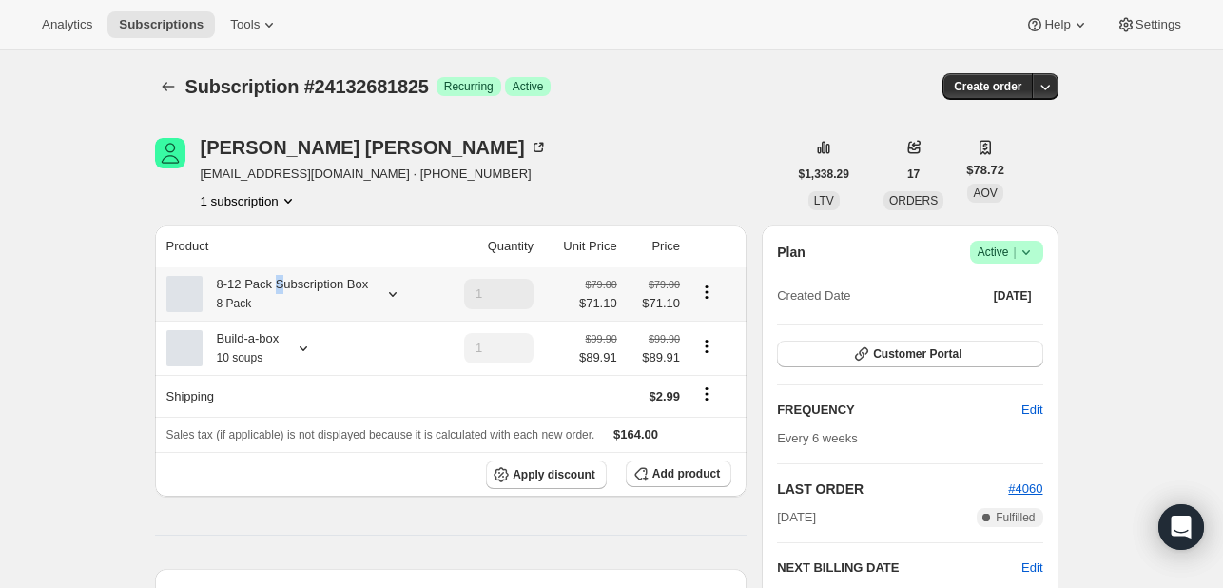
drag, startPoint x: 351, startPoint y: 290, endPoint x: 281, endPoint y: 290, distance: 70.4
click at [281, 290] on div "8-12 Pack Subscription Box 8 Pack" at bounding box center [286, 294] width 166 height 38
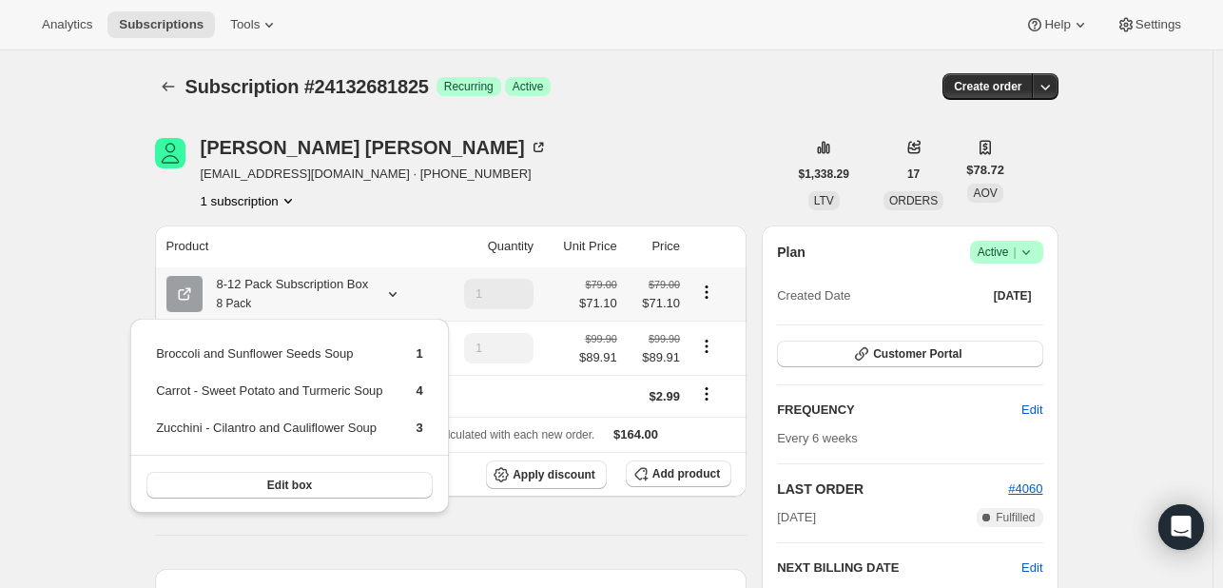
click at [539, 286] on td "1" at bounding box center [488, 293] width 104 height 53
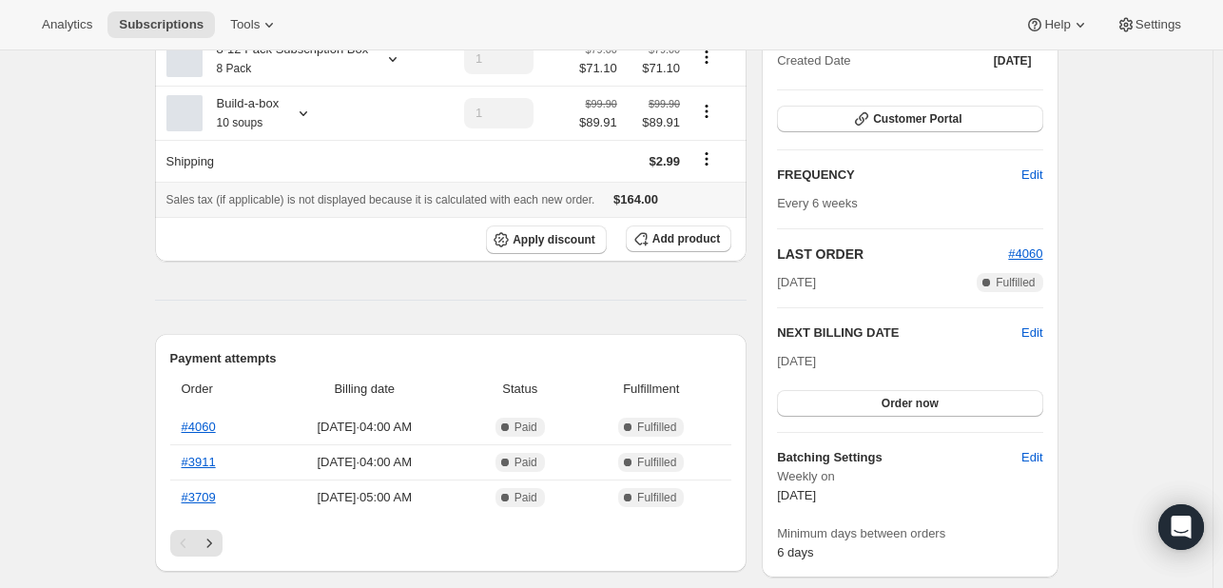
scroll to position [190, 0]
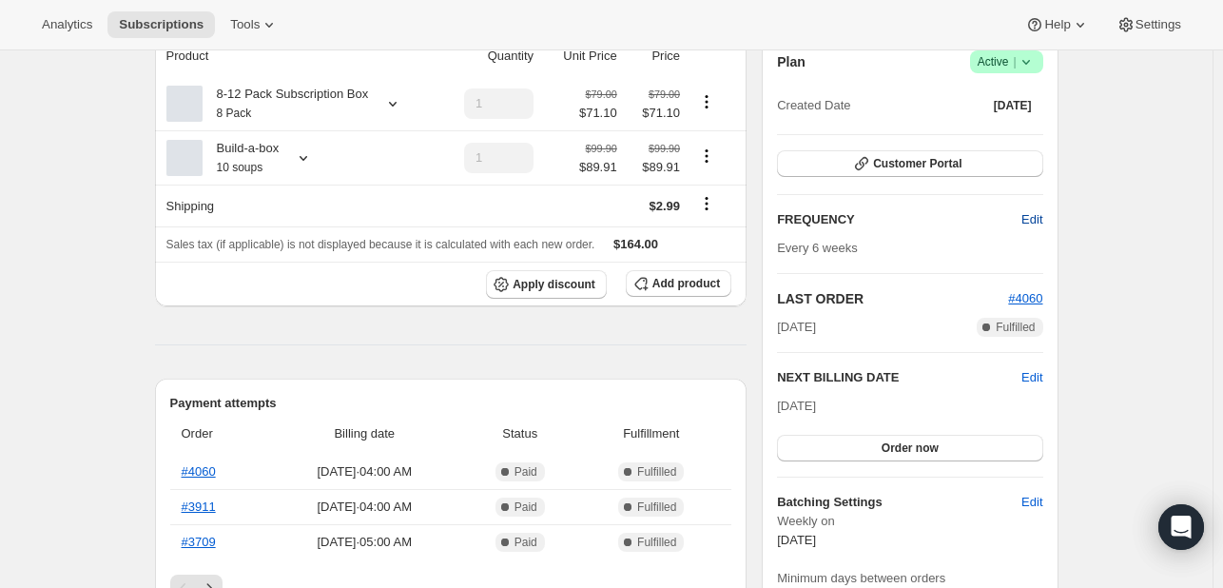
click at [1043, 210] on span "Edit" at bounding box center [1032, 219] width 21 height 19
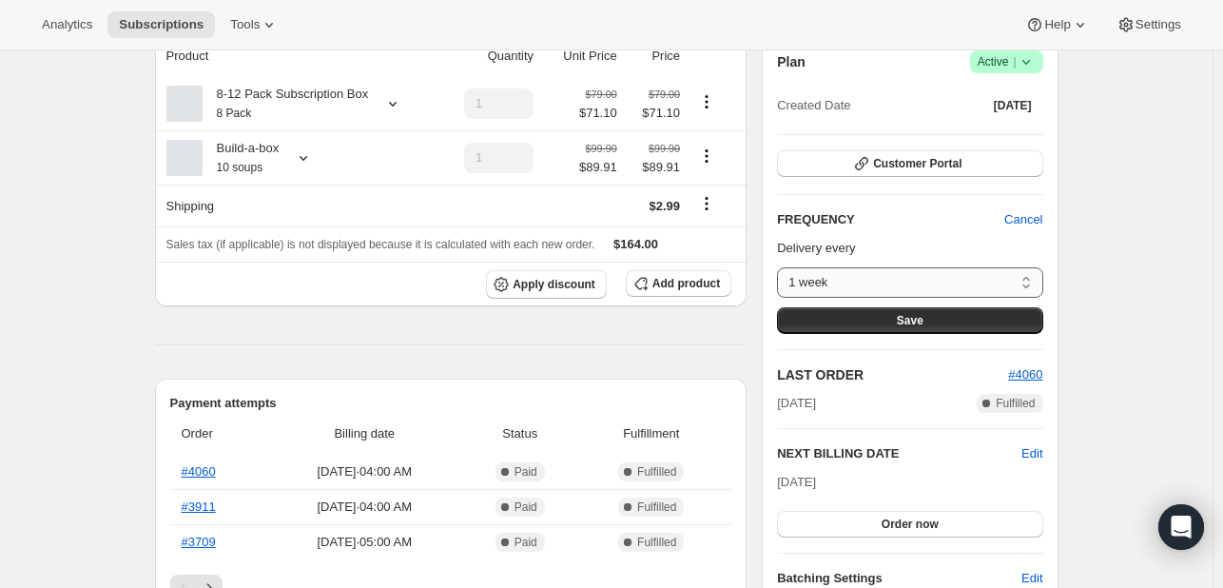
click at [999, 291] on select "1 week 2 weeks 3 weeks 4 weeks 5 weeks 6 weeks 7 weeks 8 weeks Custom..." at bounding box center [909, 282] width 265 height 30
click at [911, 286] on select "1 week 2 weeks 3 weeks 4 weeks 5 weeks 6 weeks 7 weeks 8 weeks Custom..." at bounding box center [909, 282] width 265 height 30
select select "custom"
click at [782, 267] on select "1 week 2 weeks 3 weeks 4 weeks 5 weeks 6 weeks 7 weeks 8 weeks Custom..." at bounding box center [909, 282] width 265 height 30
select select "MONTH"
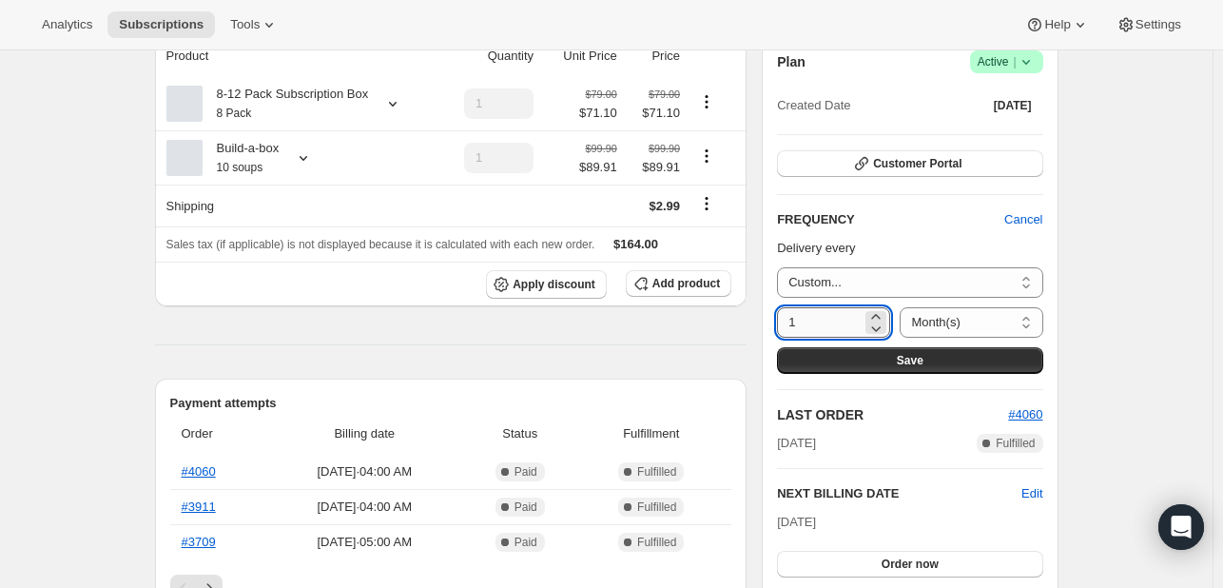
click at [860, 312] on input "1" at bounding box center [819, 322] width 85 height 30
type input "3"
click at [822, 361] on button "Save" at bounding box center [909, 360] width 265 height 27
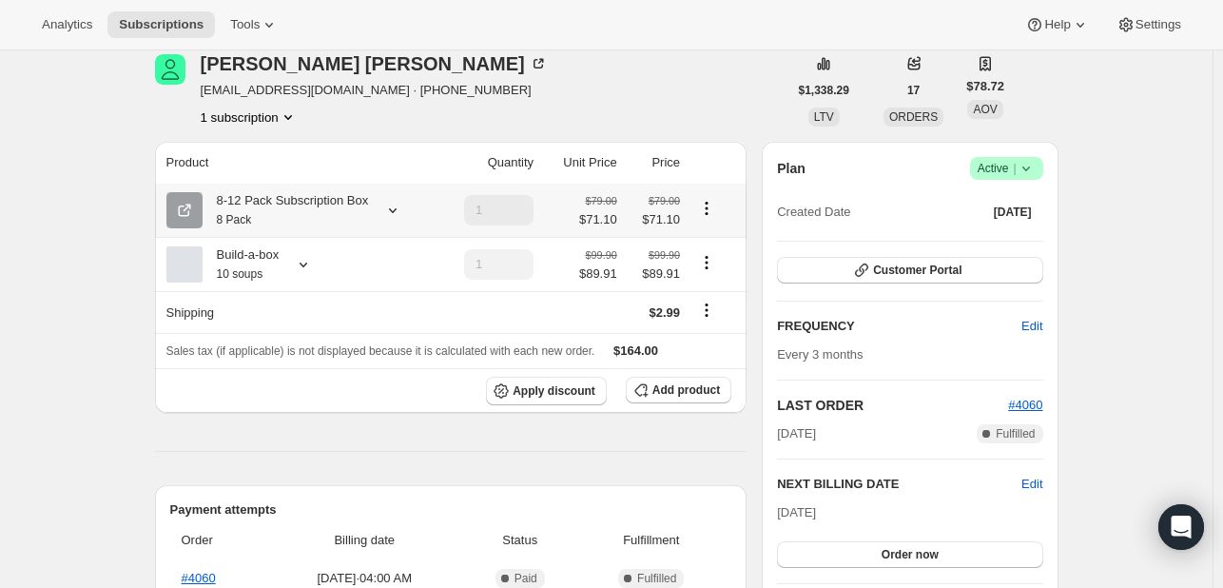
click at [388, 210] on icon at bounding box center [392, 210] width 19 height 19
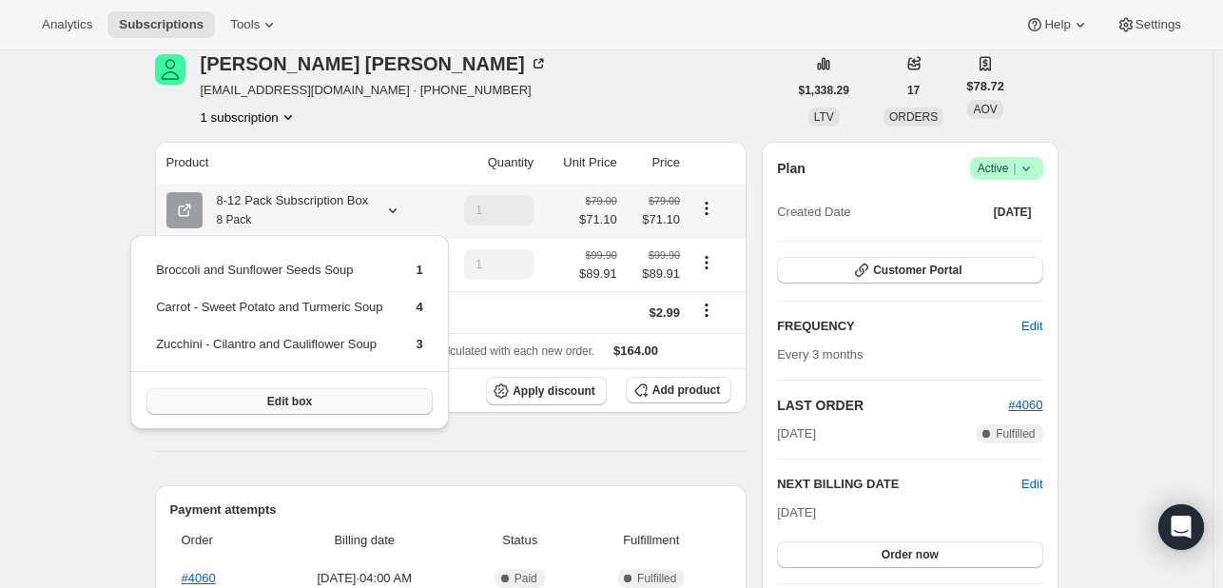
click at [369, 394] on button "Edit box" at bounding box center [289, 401] width 286 height 27
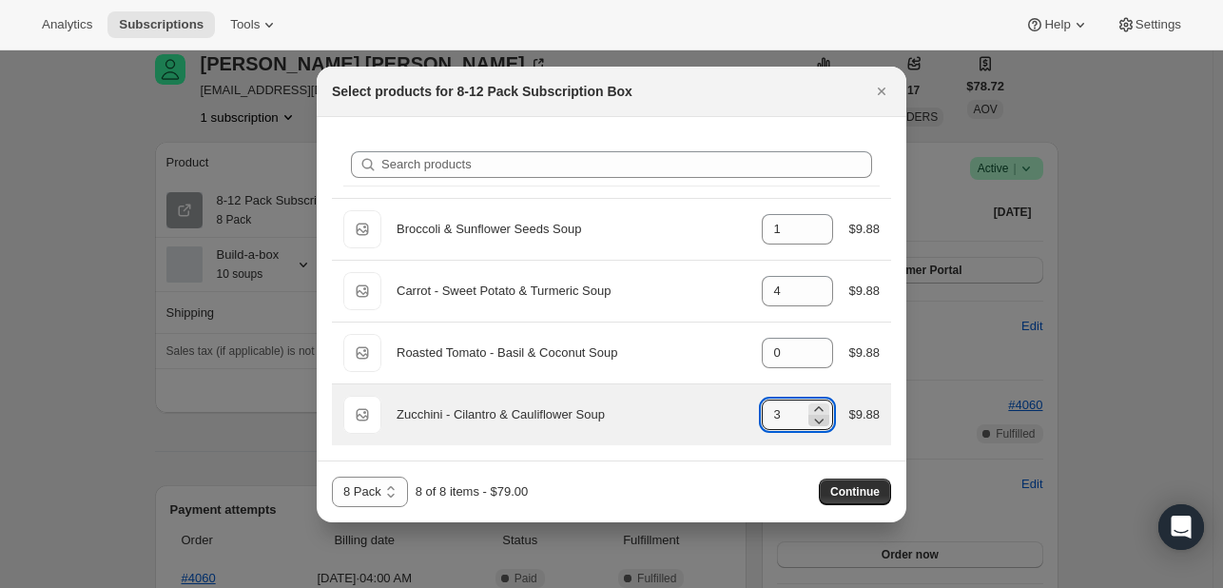
click at [820, 423] on icon ":r13k:" at bounding box center [818, 420] width 19 height 19
type input "1"
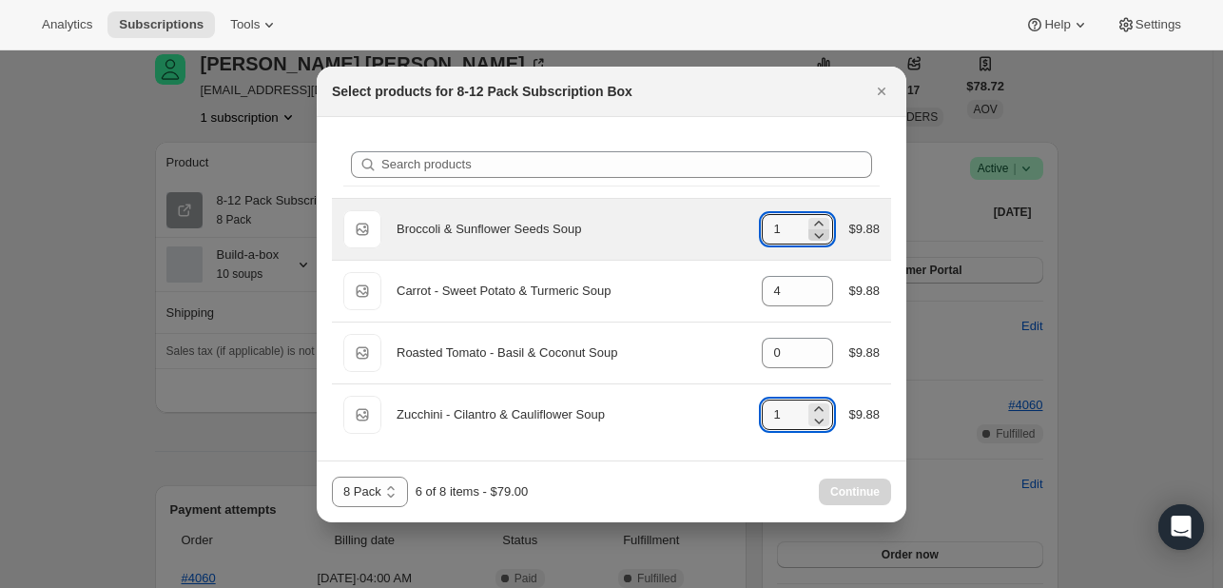
click at [827, 234] on icon ":r13k:" at bounding box center [818, 234] width 19 height 19
type input "0"
click at [827, 234] on icon ":r13k:" at bounding box center [818, 234] width 19 height 19
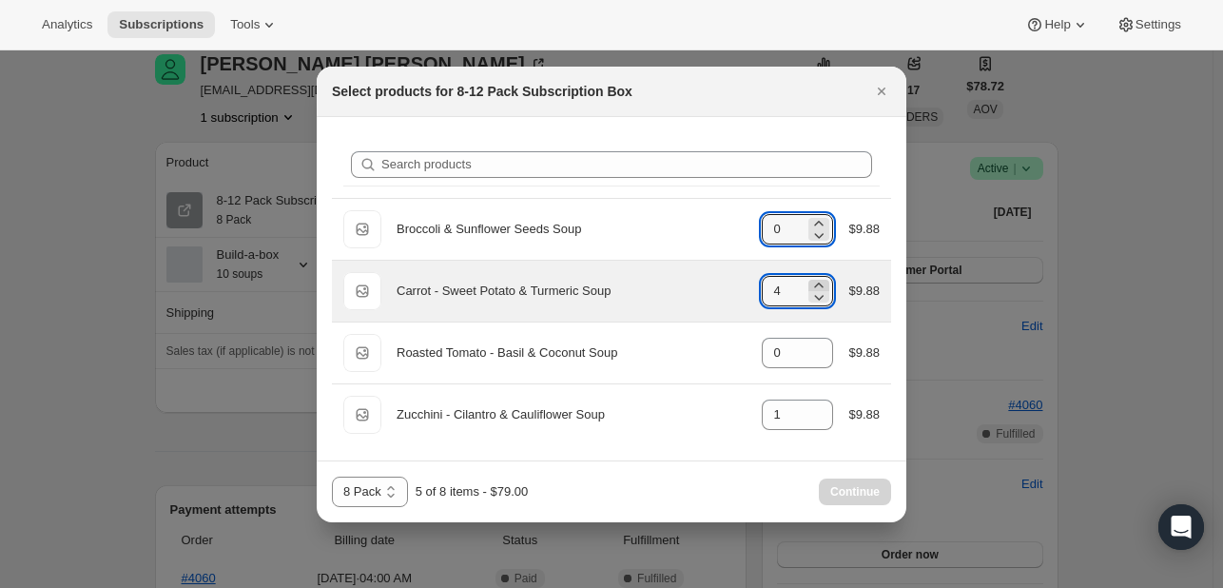
click at [825, 284] on icon ":r13k:" at bounding box center [818, 285] width 19 height 19
click at [825, 290] on icon ":r13k:" at bounding box center [818, 296] width 19 height 19
click at [824, 290] on icon ":r13k:" at bounding box center [818, 296] width 19 height 19
click at [823, 290] on icon ":r13k:" at bounding box center [818, 296] width 19 height 19
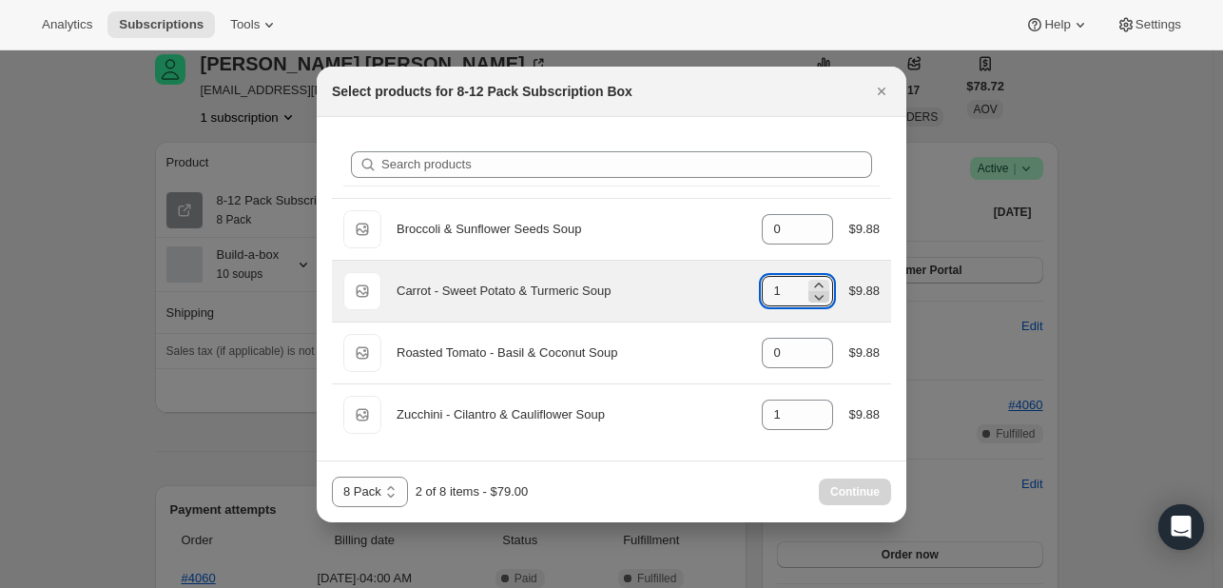
click at [822, 290] on icon ":r13k:" at bounding box center [818, 296] width 19 height 19
type input "0"
click at [822, 290] on icon ":r13k:" at bounding box center [818, 296] width 19 height 19
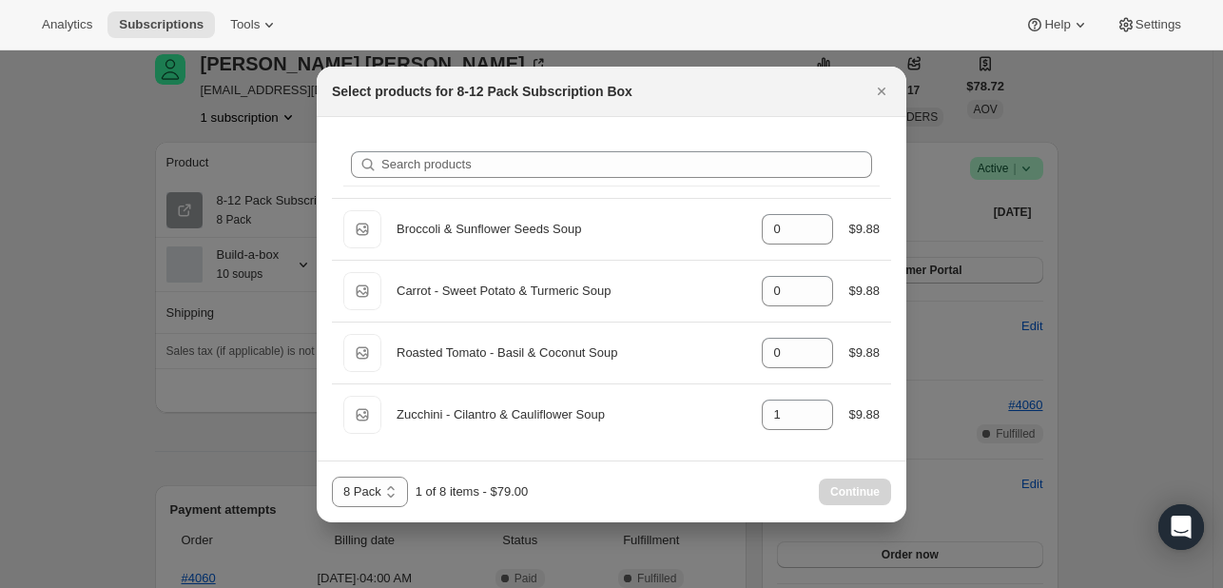
click at [868, 487] on div "Continue" at bounding box center [855, 491] width 72 height 27
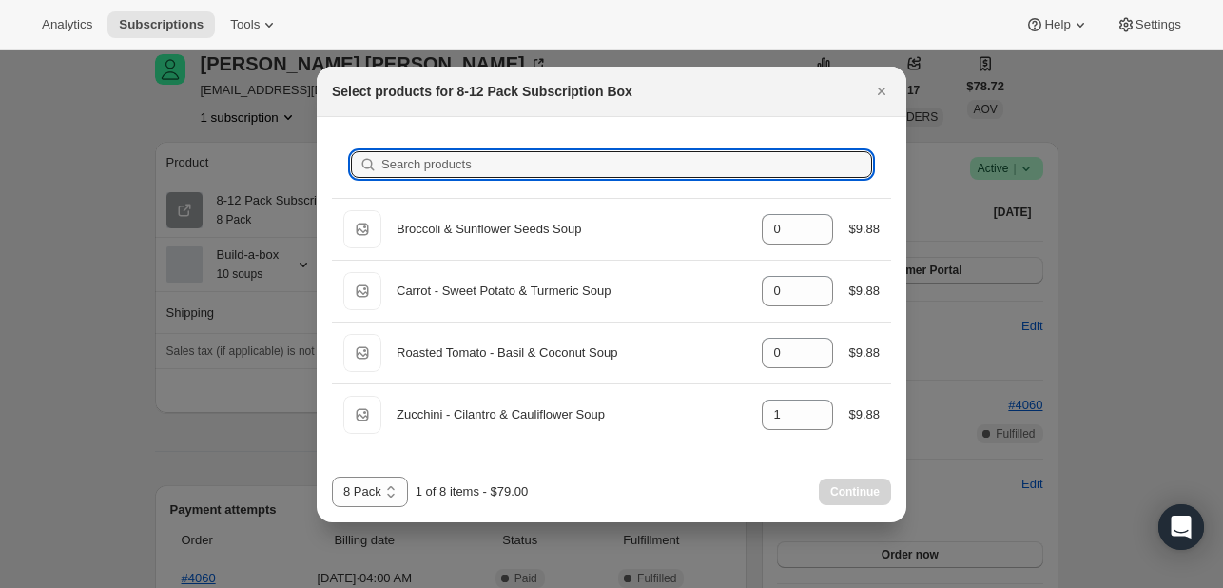
drag, startPoint x: 798, startPoint y: 167, endPoint x: 861, endPoint y: 104, distance: 89.5
click at [797, 167] on input "Search products" at bounding box center [626, 164] width 491 height 27
click at [874, 89] on icon "Close" at bounding box center [881, 91] width 19 height 19
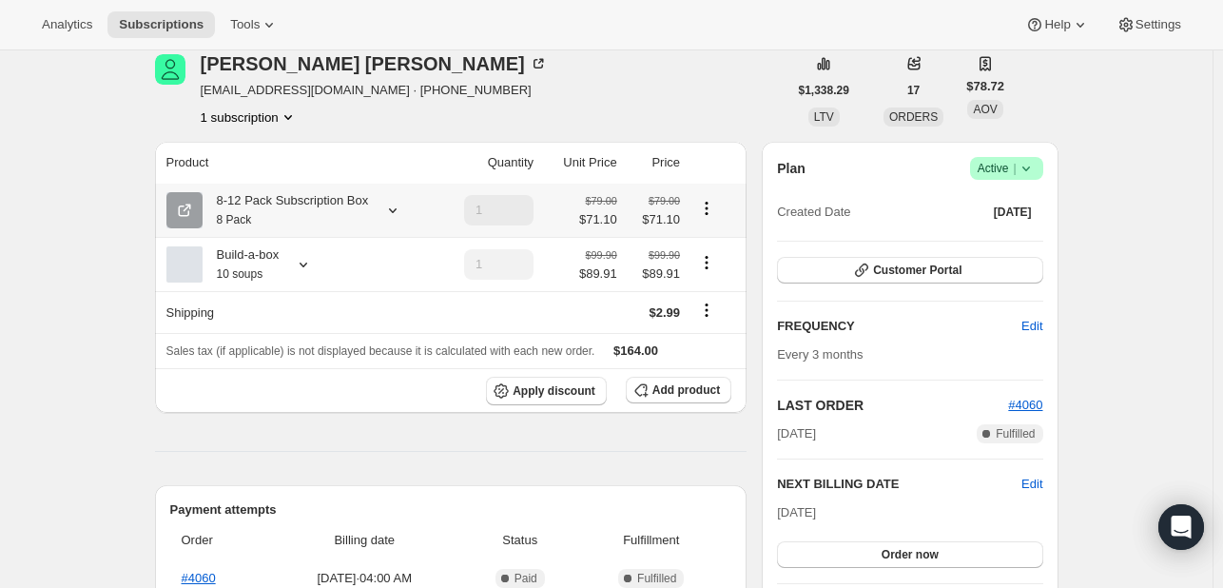
click at [711, 217] on icon "Product actions" at bounding box center [706, 208] width 19 height 19
click at [389, 214] on icon at bounding box center [392, 210] width 19 height 19
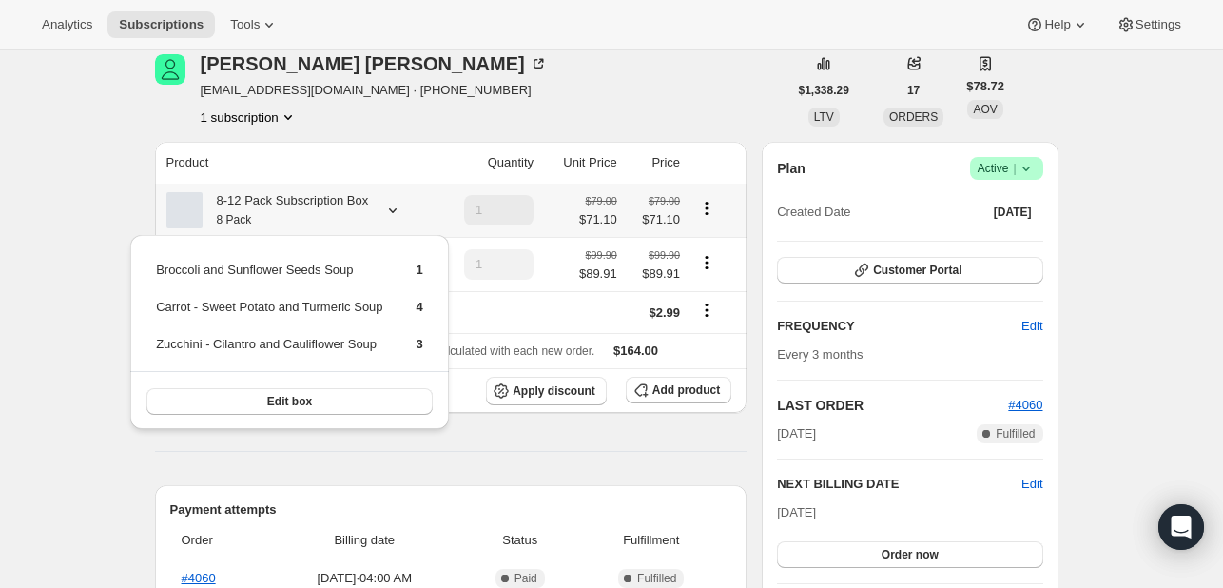
click at [388, 215] on icon at bounding box center [392, 210] width 19 height 19
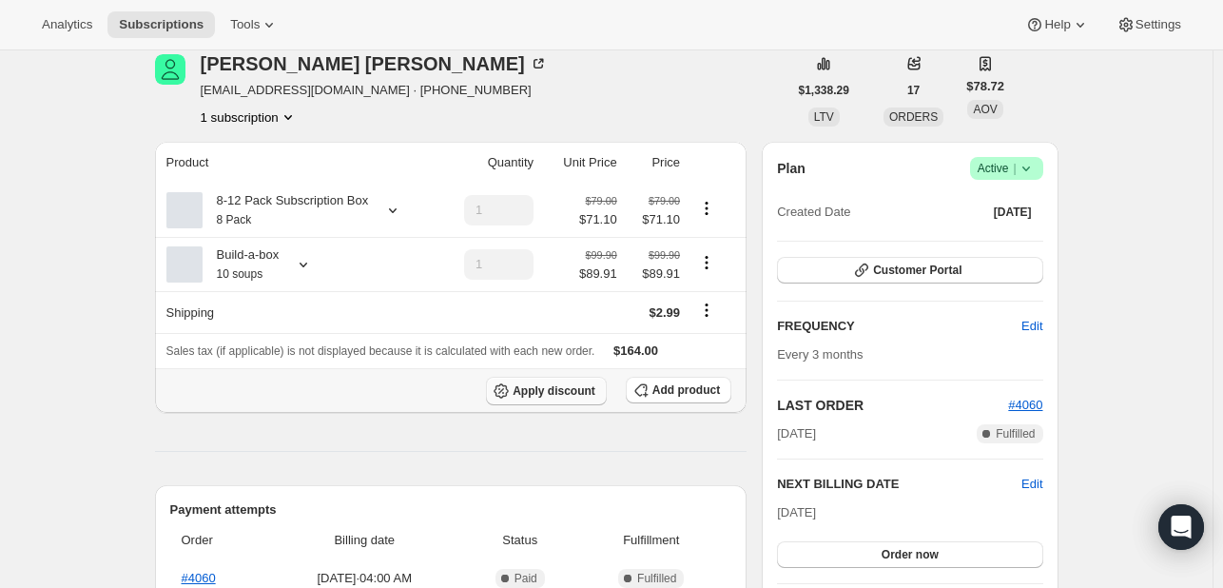
click at [577, 387] on span "Apply discount" at bounding box center [554, 390] width 83 height 15
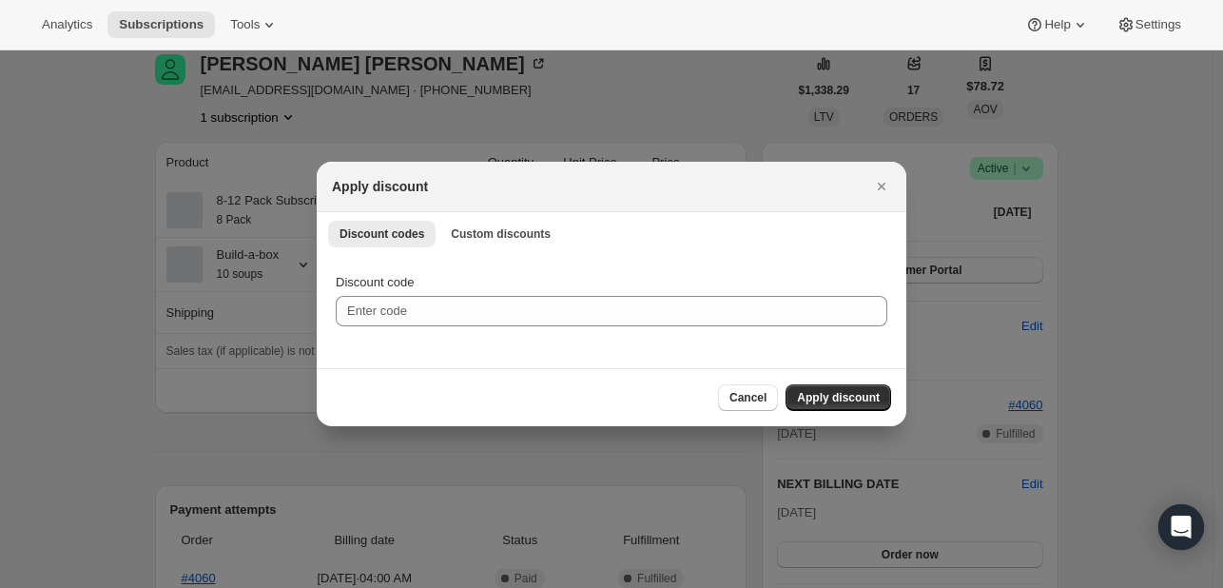
scroll to position [0, 0]
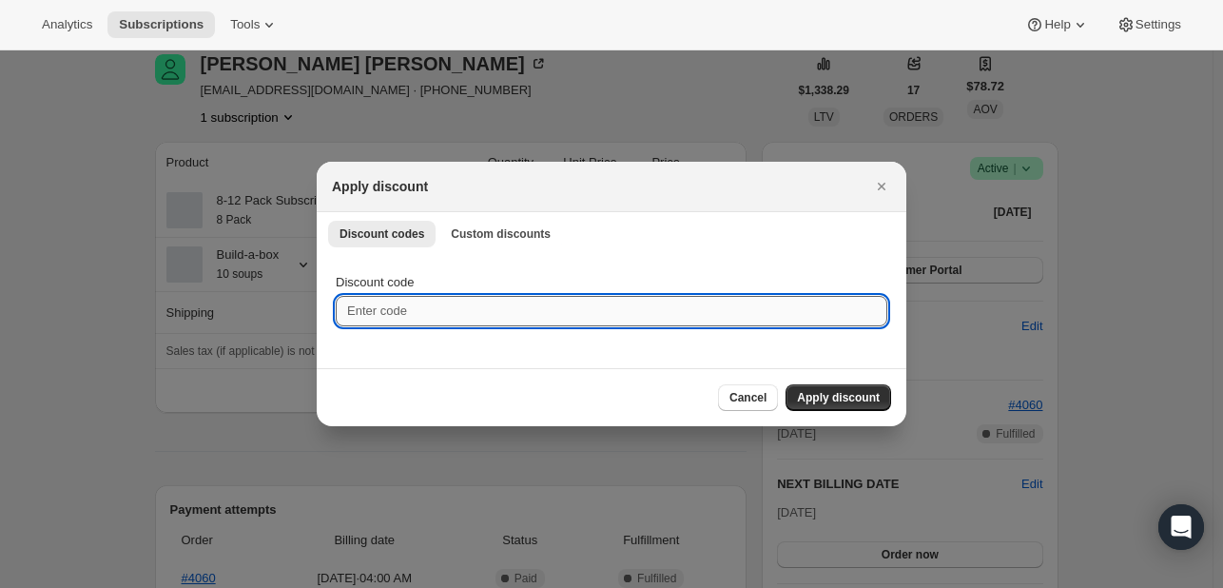
click at [396, 322] on input "Discount code" at bounding box center [612, 311] width 552 height 30
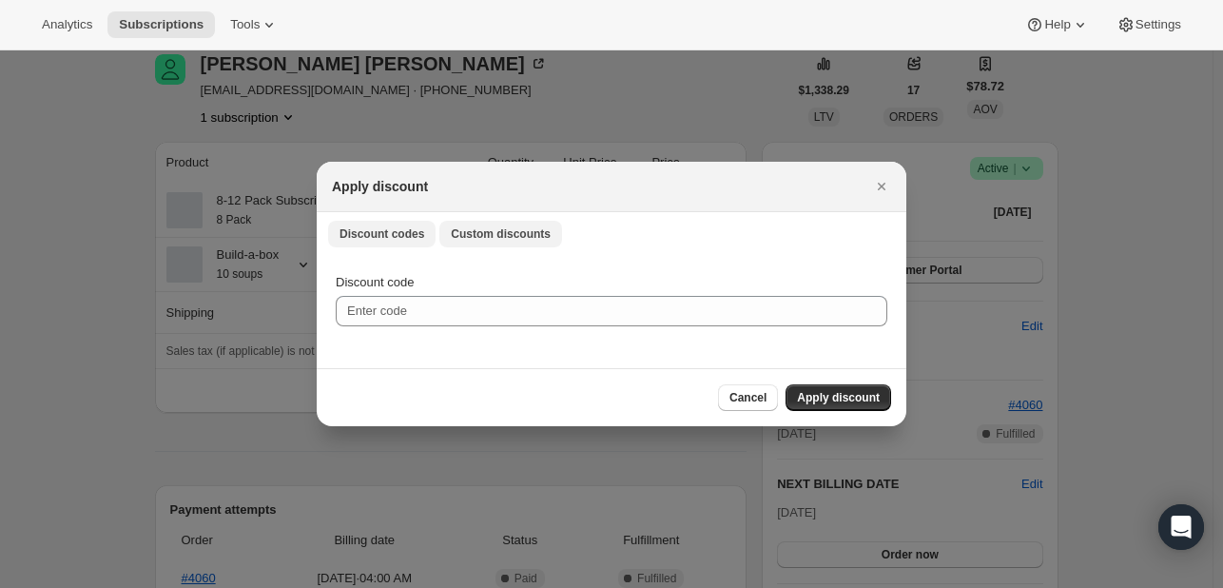
click at [463, 223] on button "Custom discounts" at bounding box center [500, 234] width 123 height 27
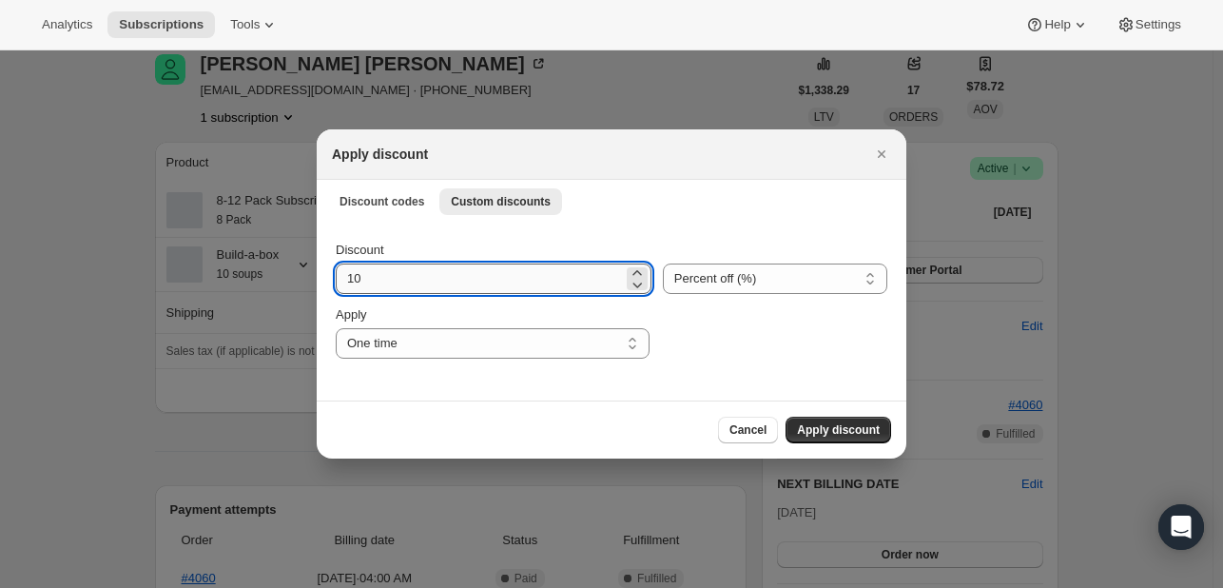
click at [442, 279] on input "10" at bounding box center [479, 278] width 287 height 30
type input "1"
type input "55"
click at [826, 439] on button "Apply discount" at bounding box center [839, 430] width 106 height 27
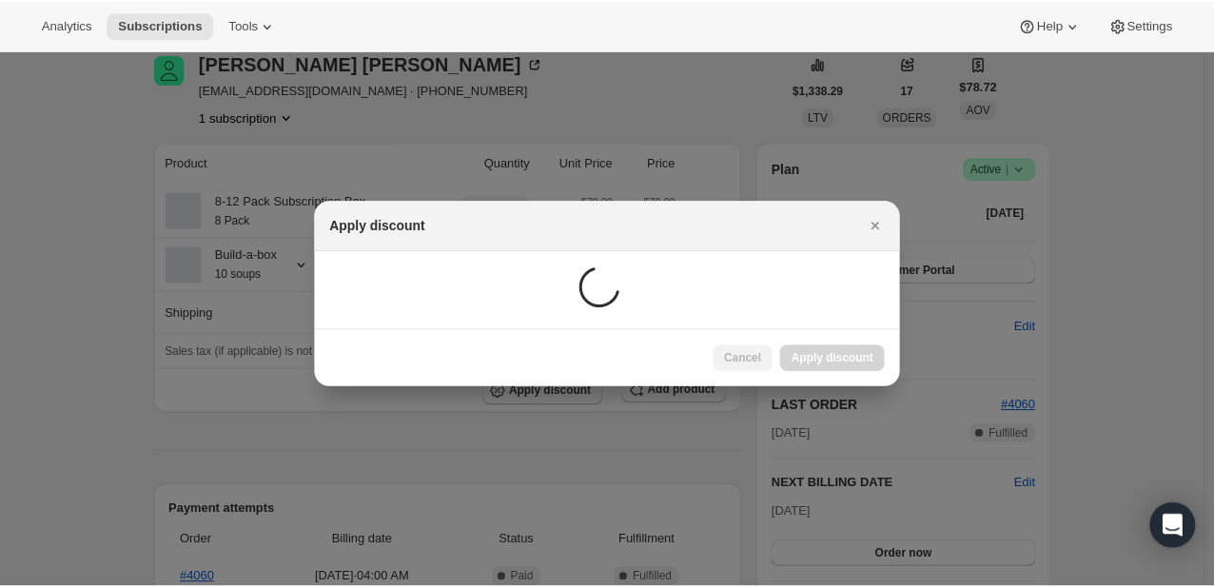
scroll to position [190, 0]
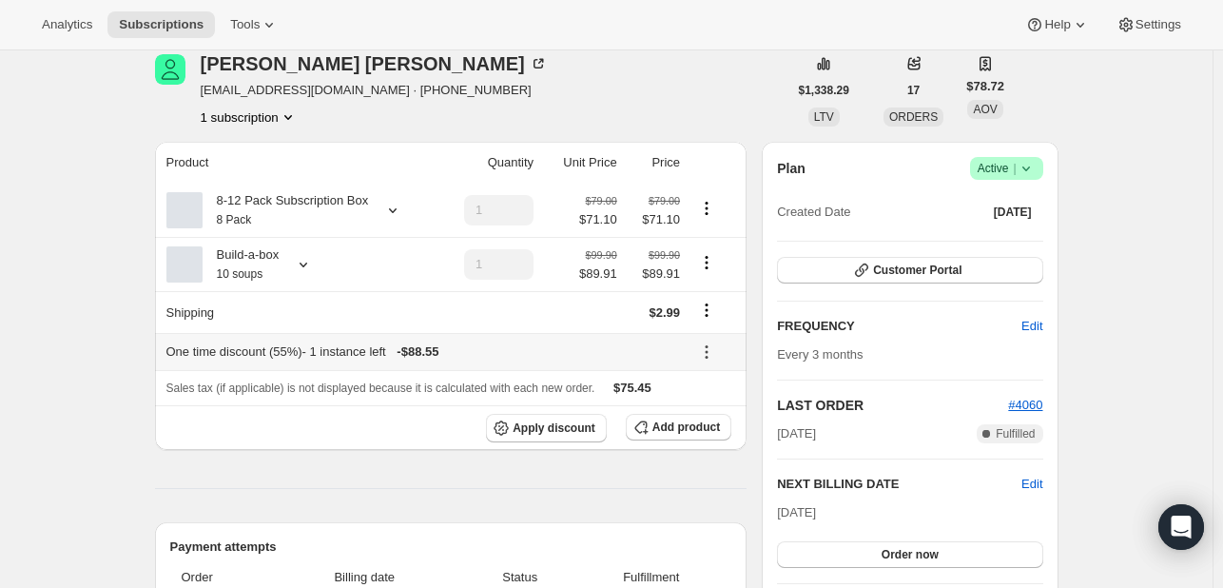
click at [705, 352] on icon at bounding box center [706, 351] width 19 height 19
click at [267, 31] on icon at bounding box center [269, 24] width 19 height 19
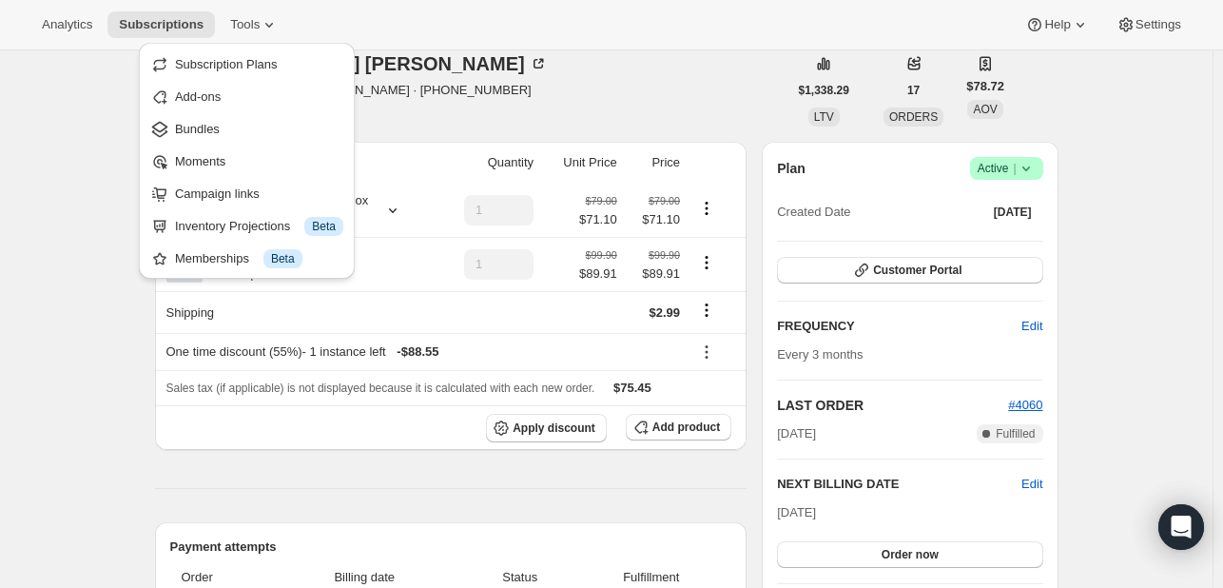
click at [602, 122] on div "Lindsay McDuffie lmcduffie205@gmail.com · +12054471986 1 subscription" at bounding box center [471, 90] width 633 height 72
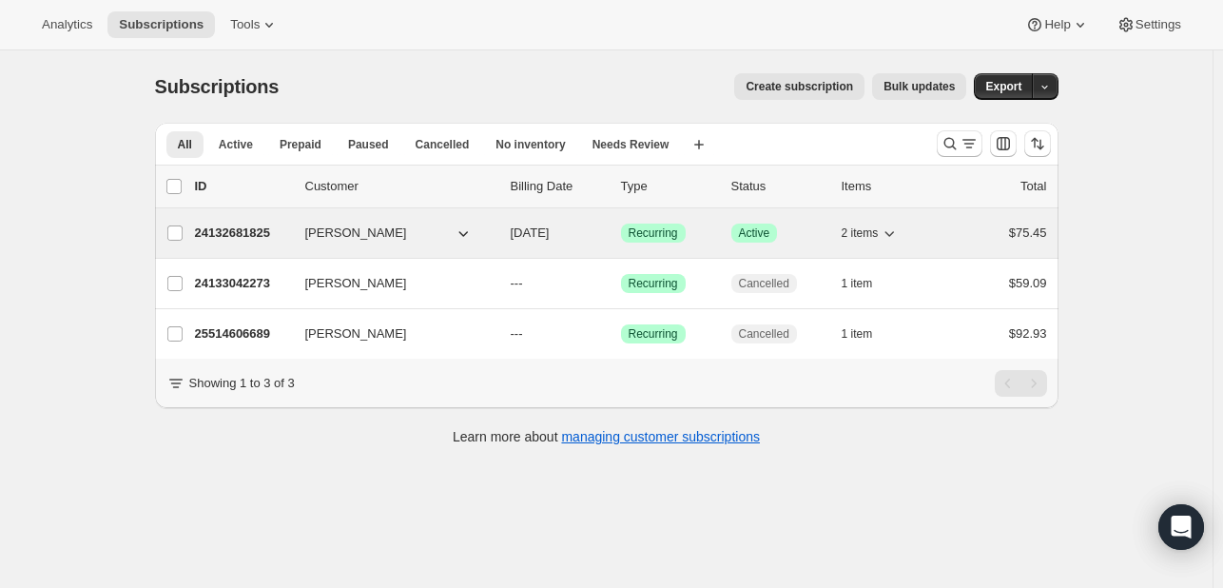
click at [350, 240] on span "[PERSON_NAME]" at bounding box center [356, 233] width 102 height 19
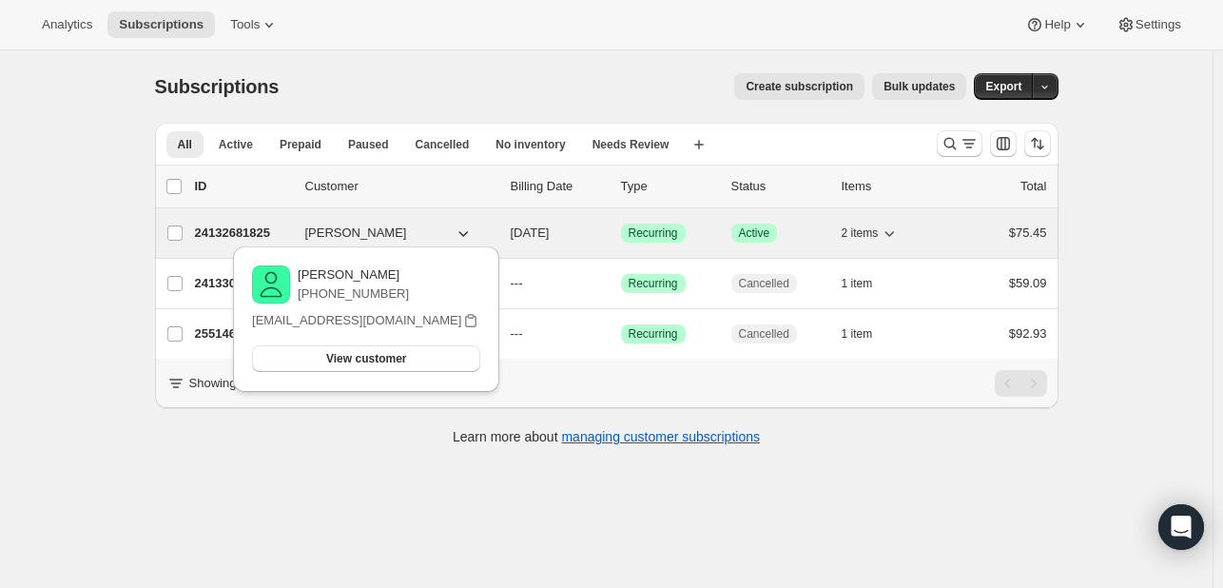
click at [350, 238] on span "[PERSON_NAME]" at bounding box center [356, 233] width 102 height 19
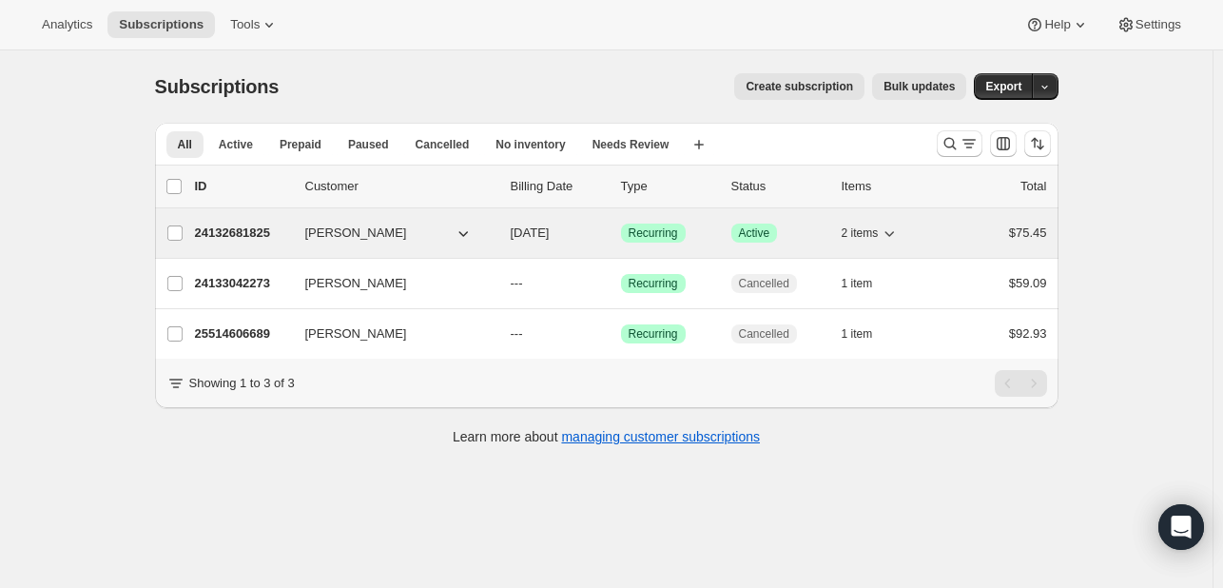
click at [479, 244] on div "24132681825 [PERSON_NAME] [DATE] Success Recurring Success Active 2 items $75.45" at bounding box center [621, 233] width 852 height 27
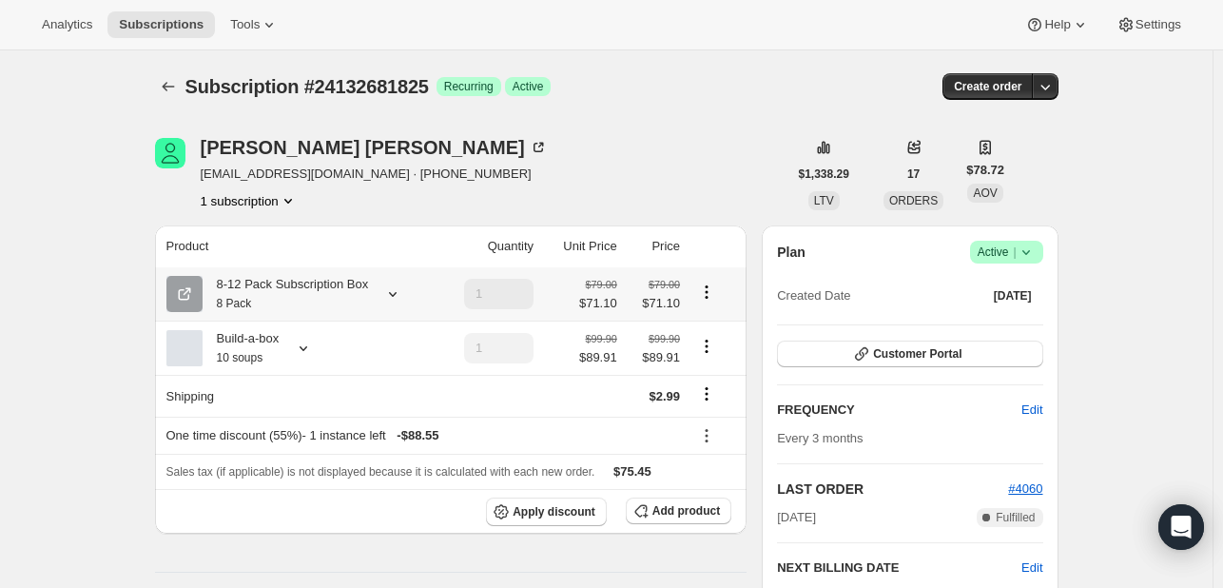
click at [710, 299] on icon "Product actions" at bounding box center [706, 292] width 19 height 19
click at [705, 364] on span "Remove" at bounding box center [712, 361] width 46 height 14
type input "0"
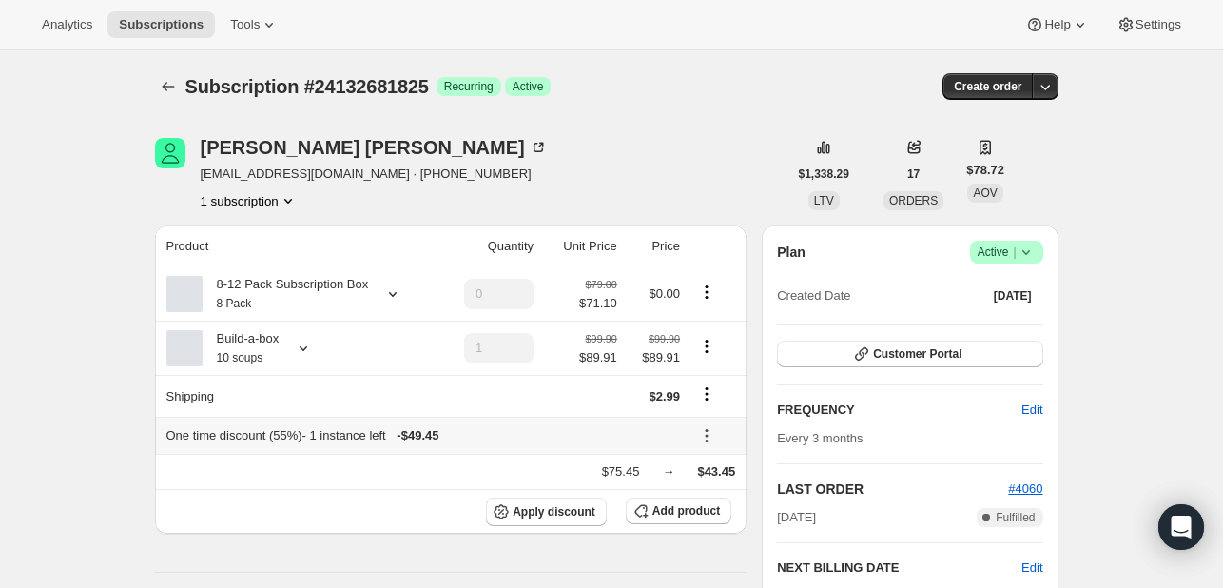
click at [709, 435] on icon at bounding box center [707, 436] width 3 height 3
click at [718, 511] on span "Remove" at bounding box center [718, 504] width 46 height 14
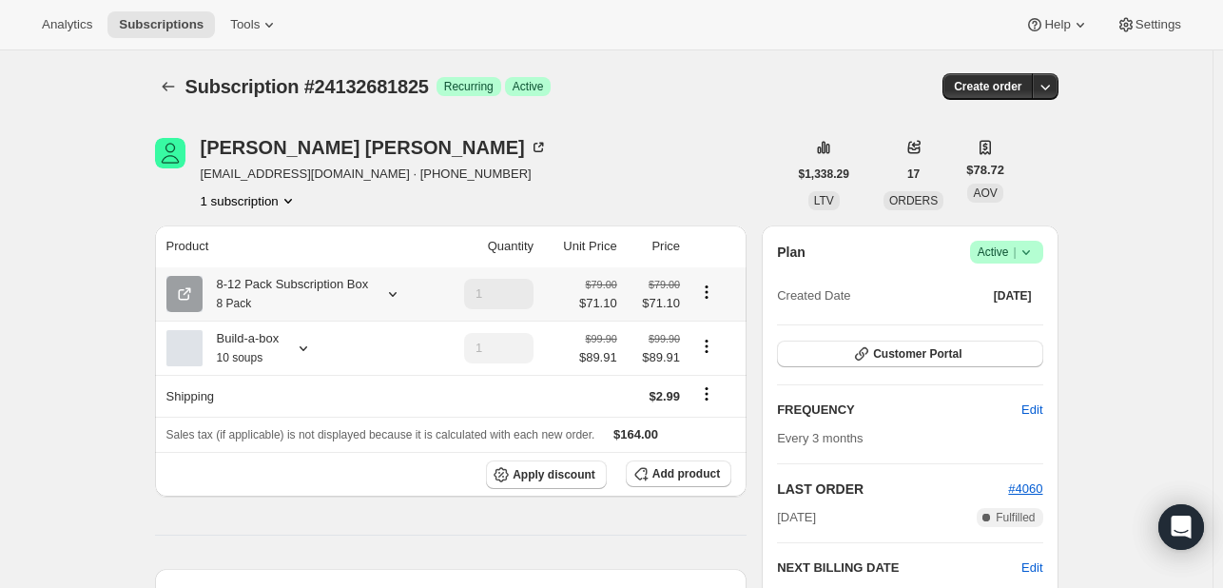
click at [711, 302] on icon "Product actions" at bounding box center [706, 292] width 19 height 19
click at [711, 369] on span "Remove" at bounding box center [712, 361] width 46 height 19
type input "0"
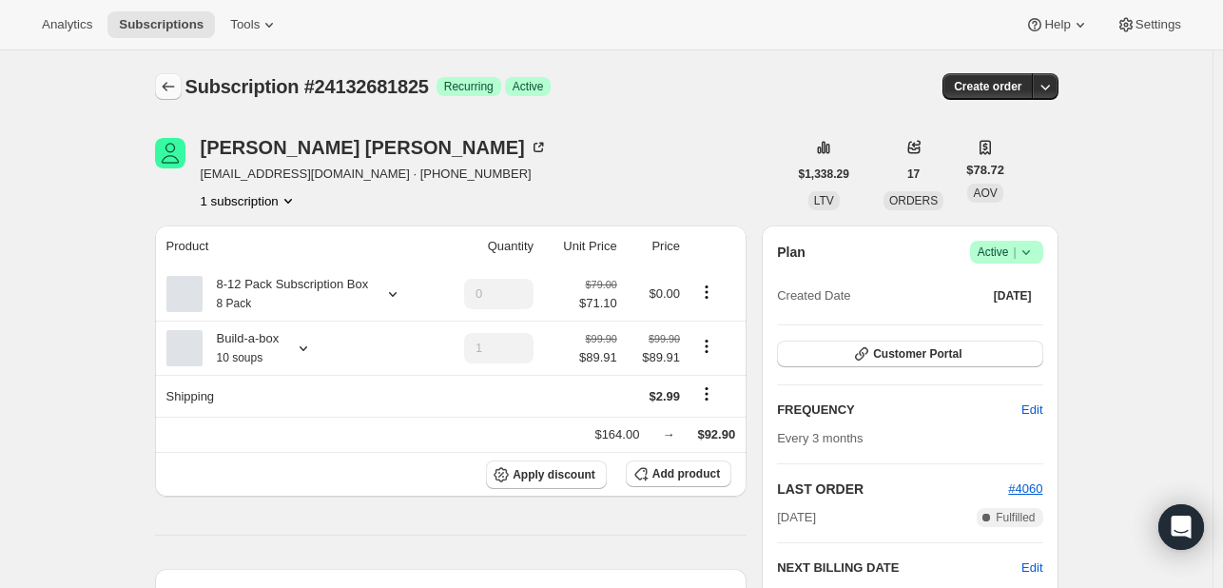
click at [175, 97] on button "Subscriptions" at bounding box center [168, 86] width 27 height 27
click at [1044, 82] on icon "button" at bounding box center [1045, 86] width 19 height 19
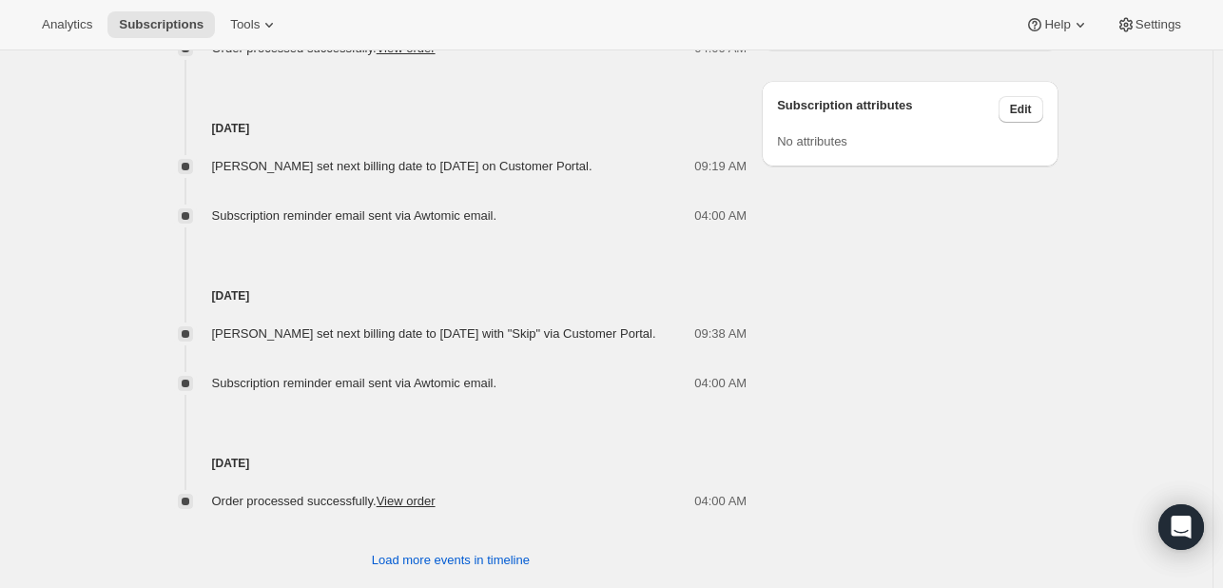
scroll to position [1266, 0]
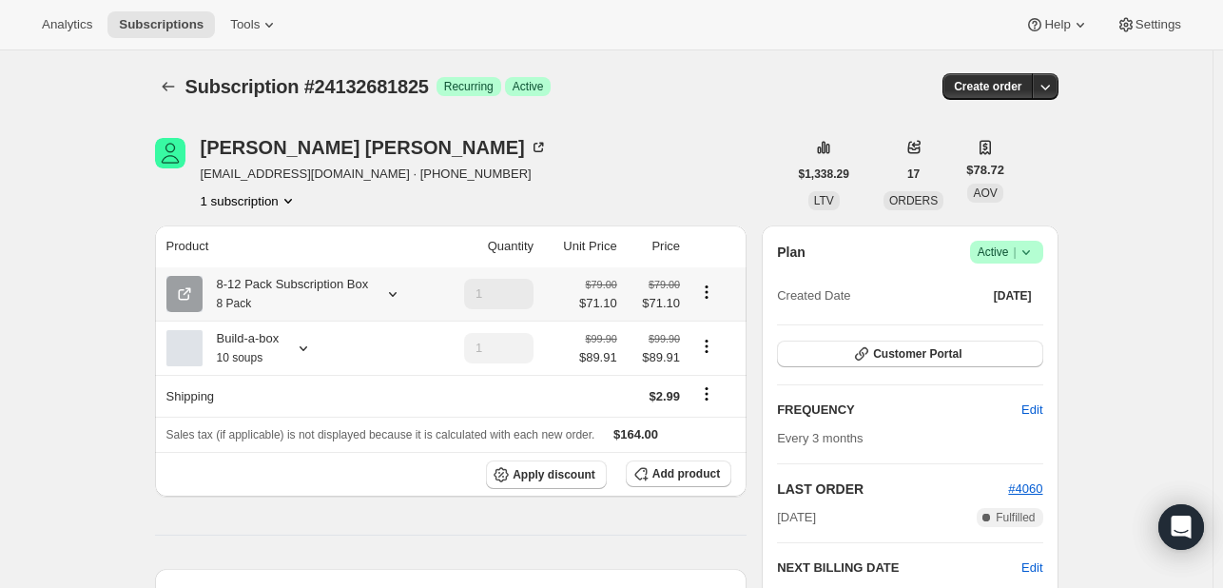
click at [708, 298] on icon "Product actions" at bounding box center [706, 292] width 19 height 19
click at [718, 360] on span "Remove" at bounding box center [712, 361] width 46 height 14
type input "0"
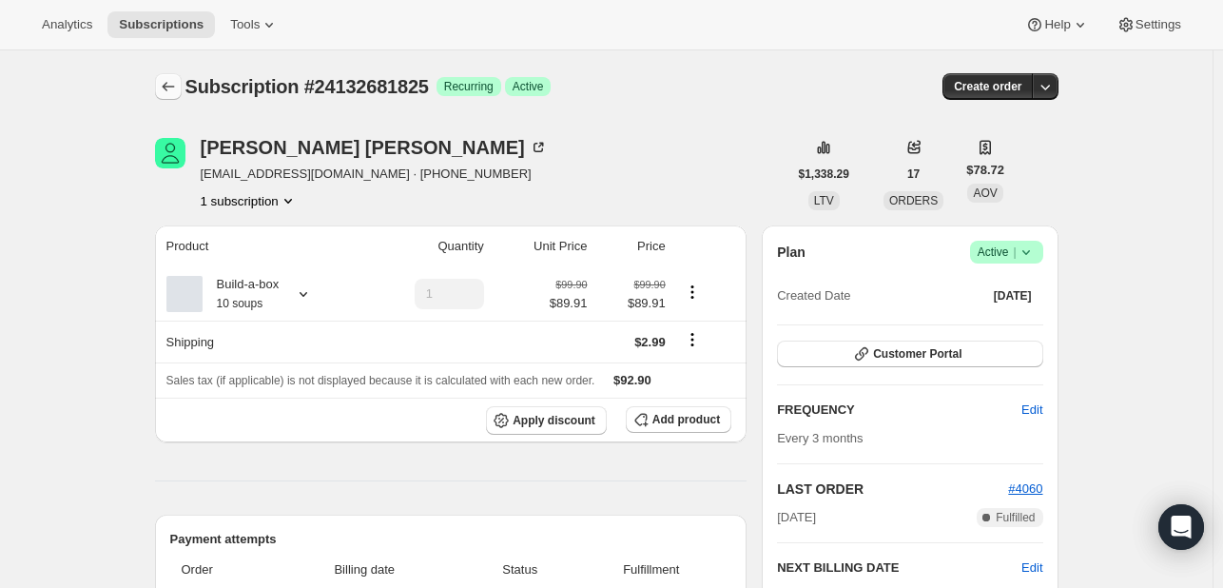
click at [182, 88] on button "Subscriptions" at bounding box center [168, 86] width 27 height 27
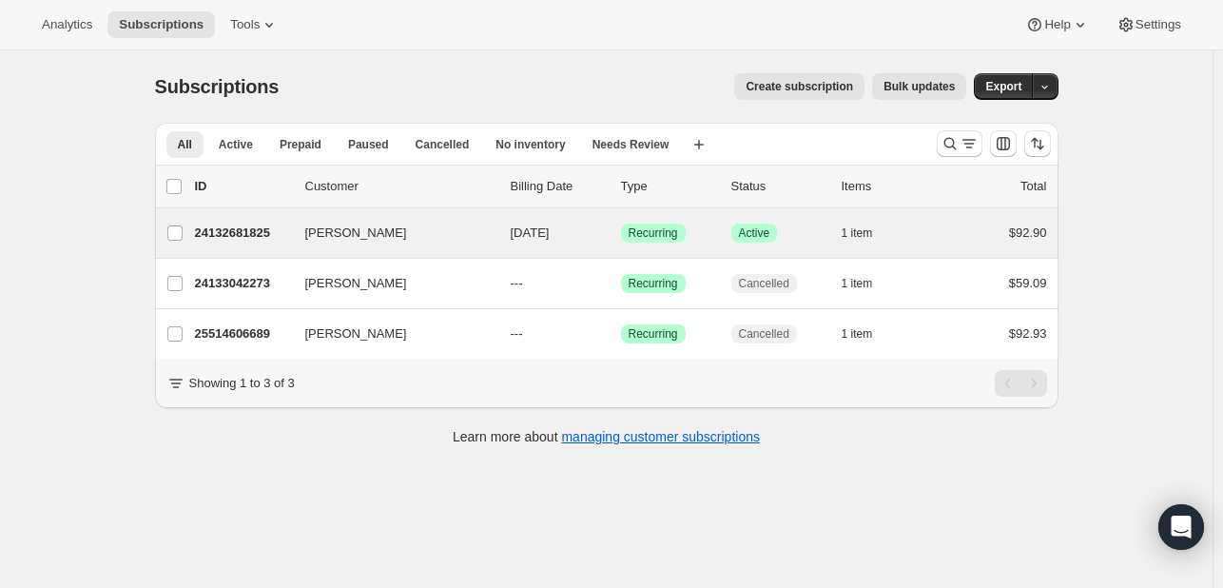
click at [353, 246] on div "Lindsay McDuffie 24132681825 Lindsay McDuffie 10/10/2025 Success Recurring Succ…" at bounding box center [607, 232] width 904 height 49
click at [361, 235] on span "[PERSON_NAME]" at bounding box center [356, 233] width 102 height 19
click at [536, 240] on span "[DATE]" at bounding box center [530, 232] width 39 height 14
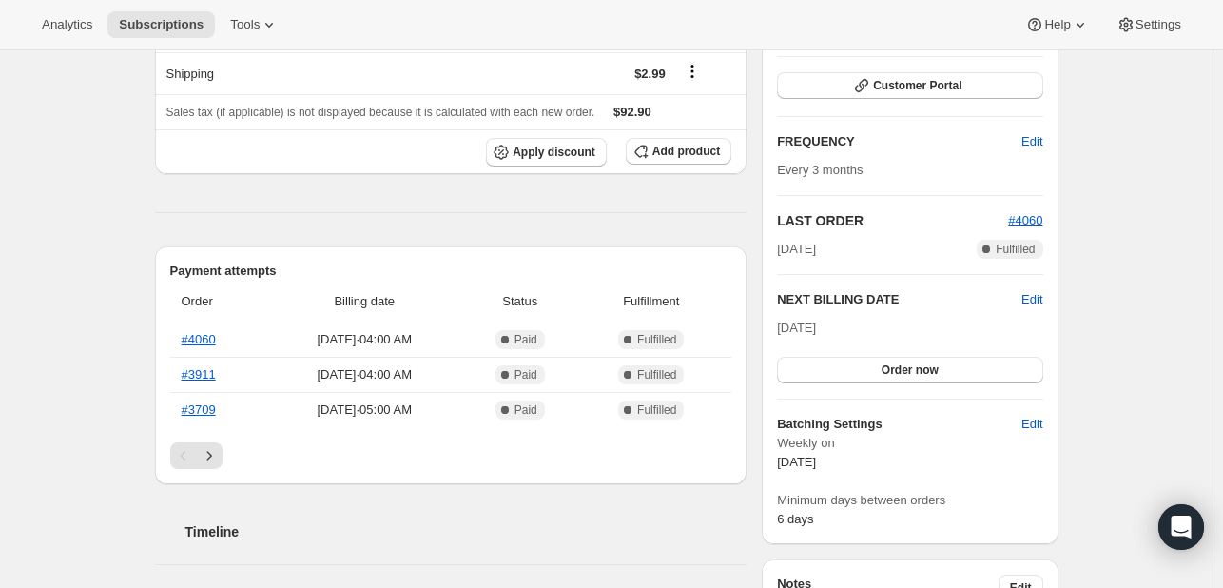
scroll to position [270, 0]
